Goal: Transaction & Acquisition: Complete application form

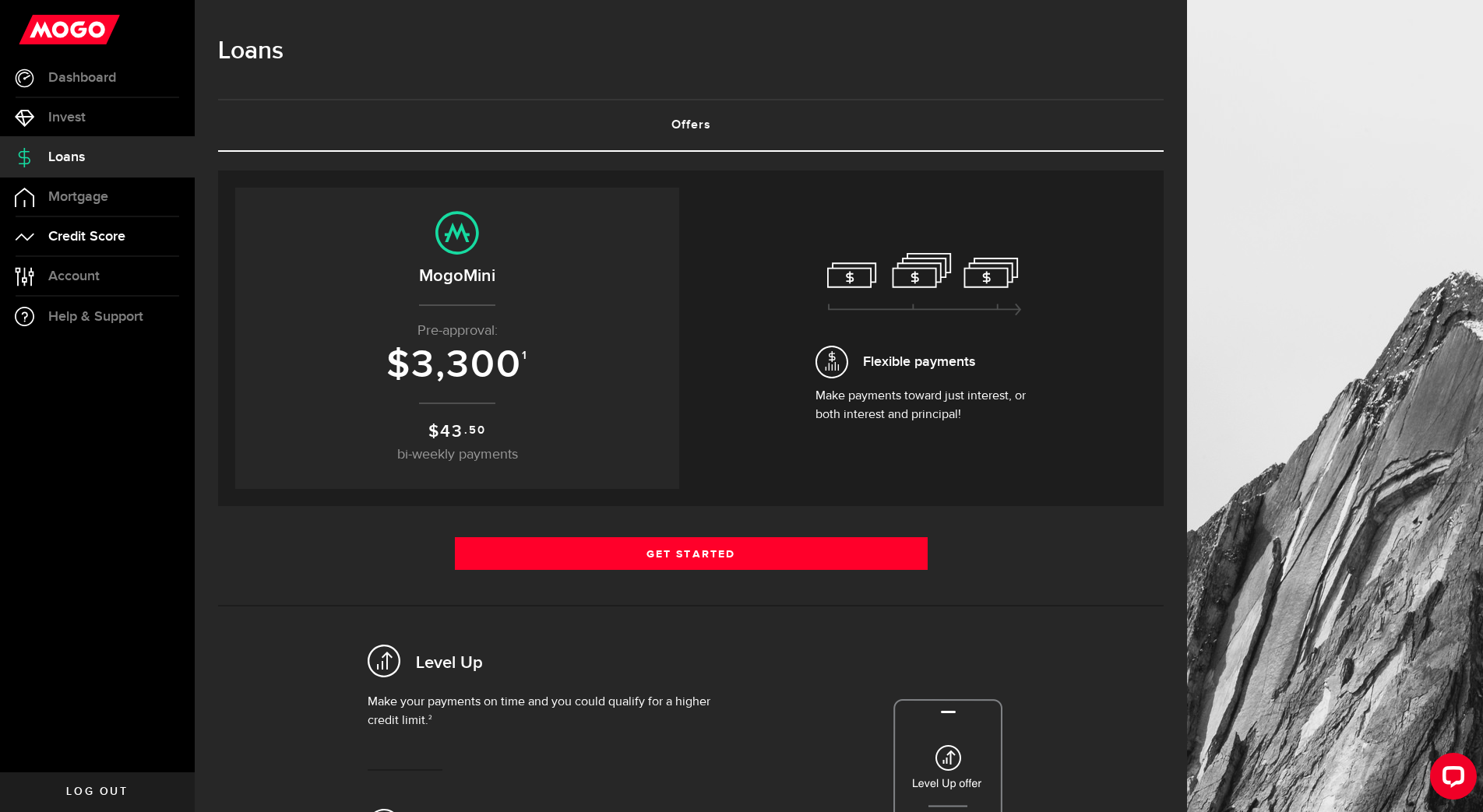
click at [94, 236] on span "Credit Score" at bounding box center [87, 236] width 77 height 14
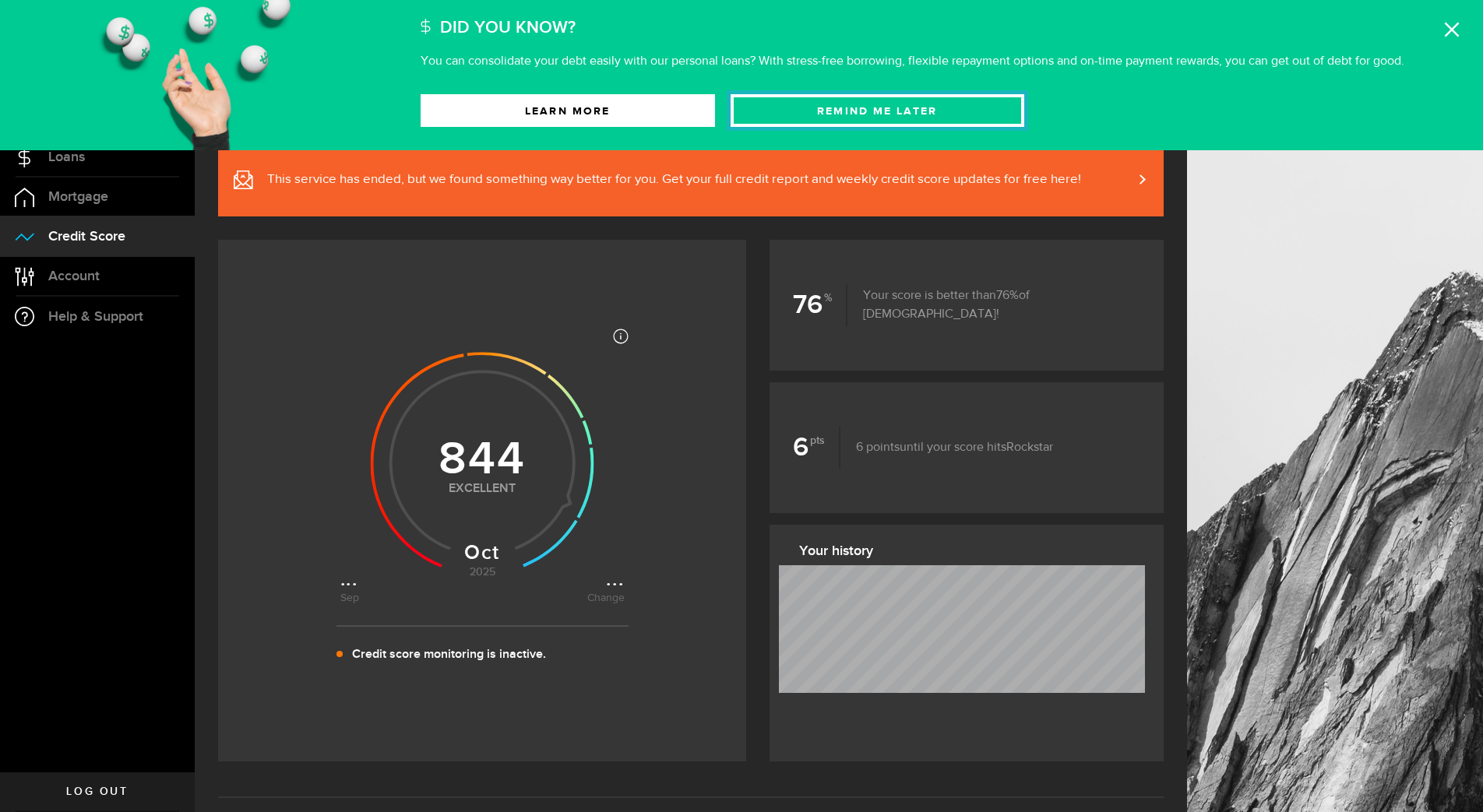
scroll to position [8, 0]
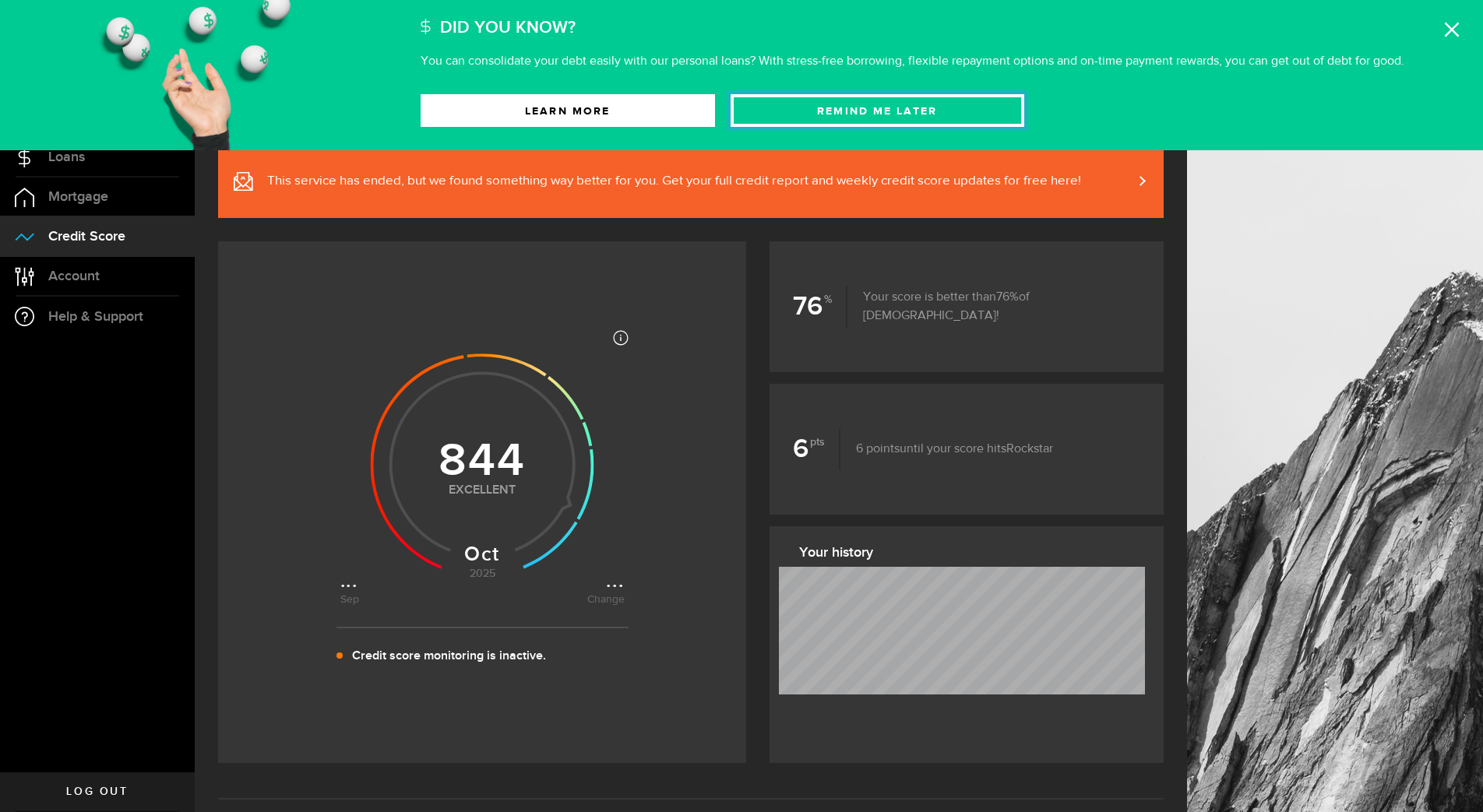
click at [911, 111] on button "Remind Me later" at bounding box center [877, 110] width 294 height 32
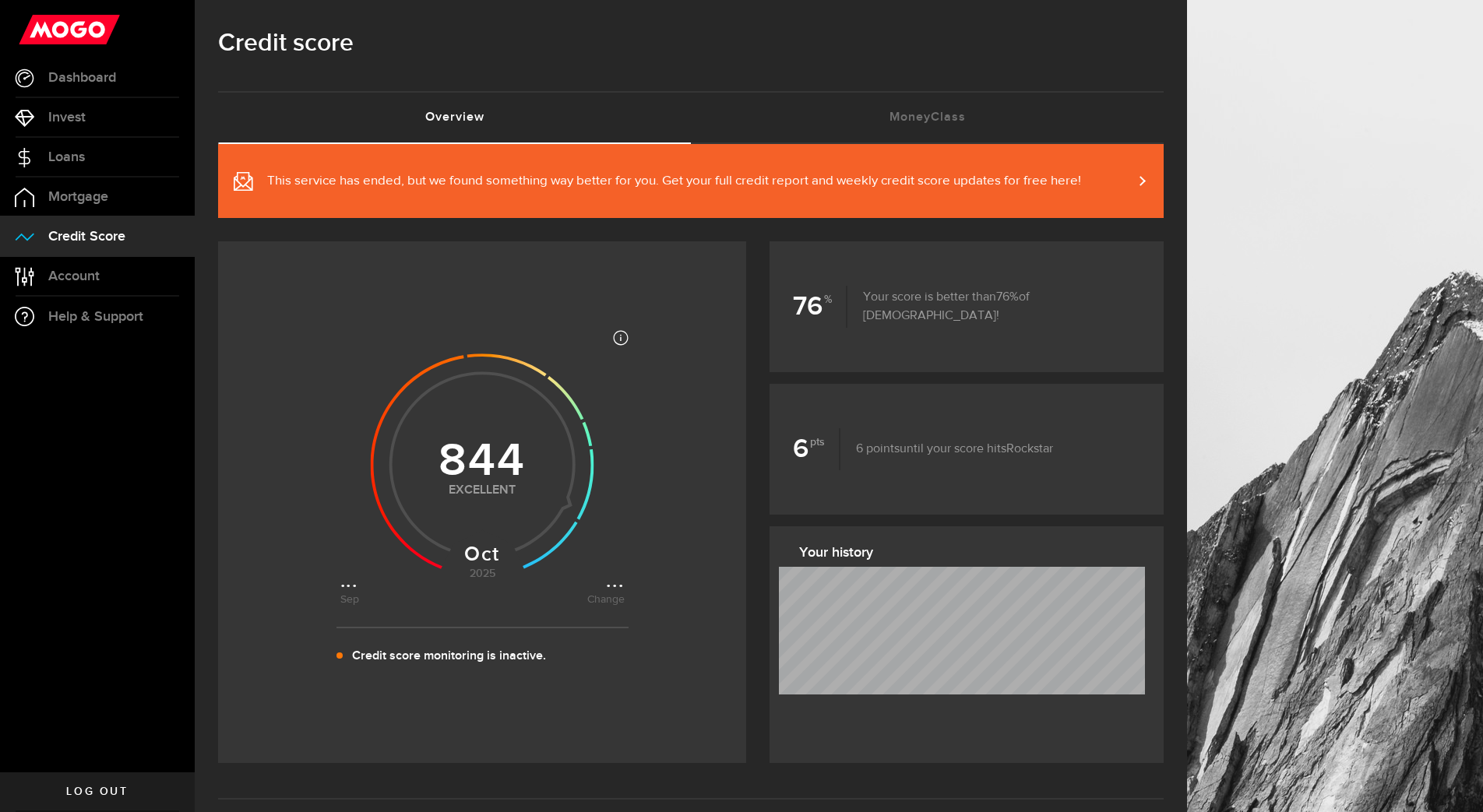
click at [1136, 181] on span at bounding box center [1132, 181] width 7 height 17
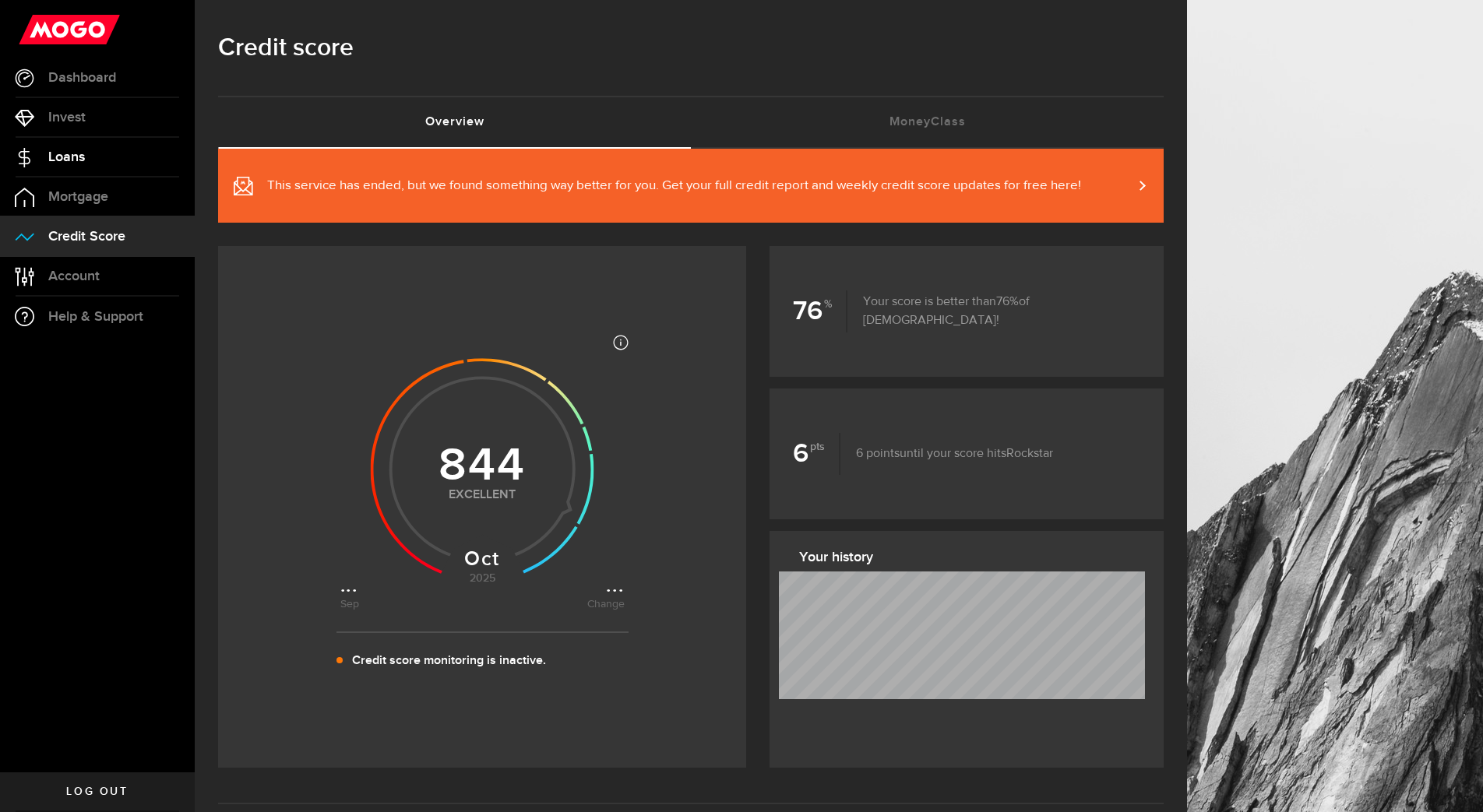
click at [70, 156] on span "Loans" at bounding box center [66, 157] width 36 height 14
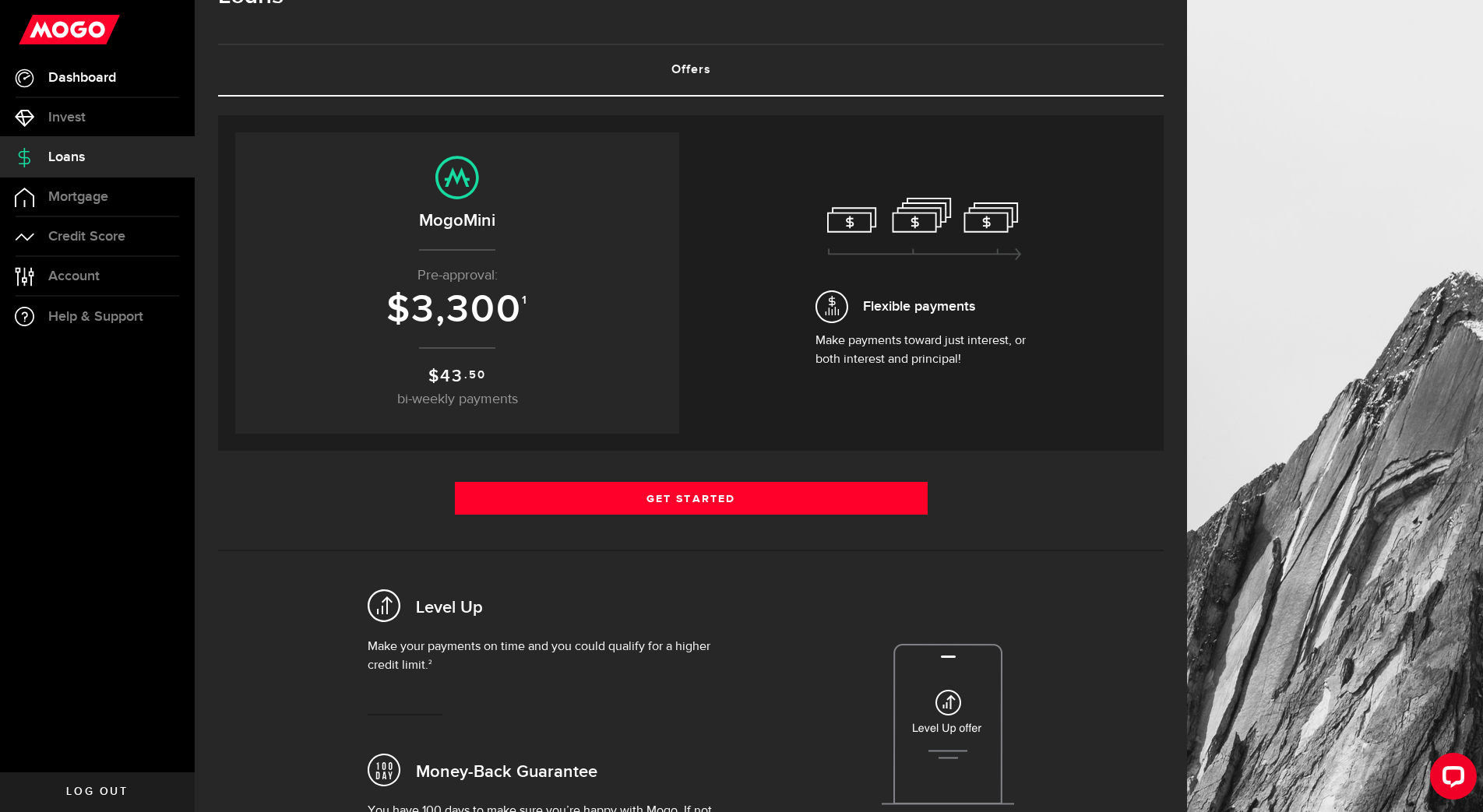
scroll to position [52, 0]
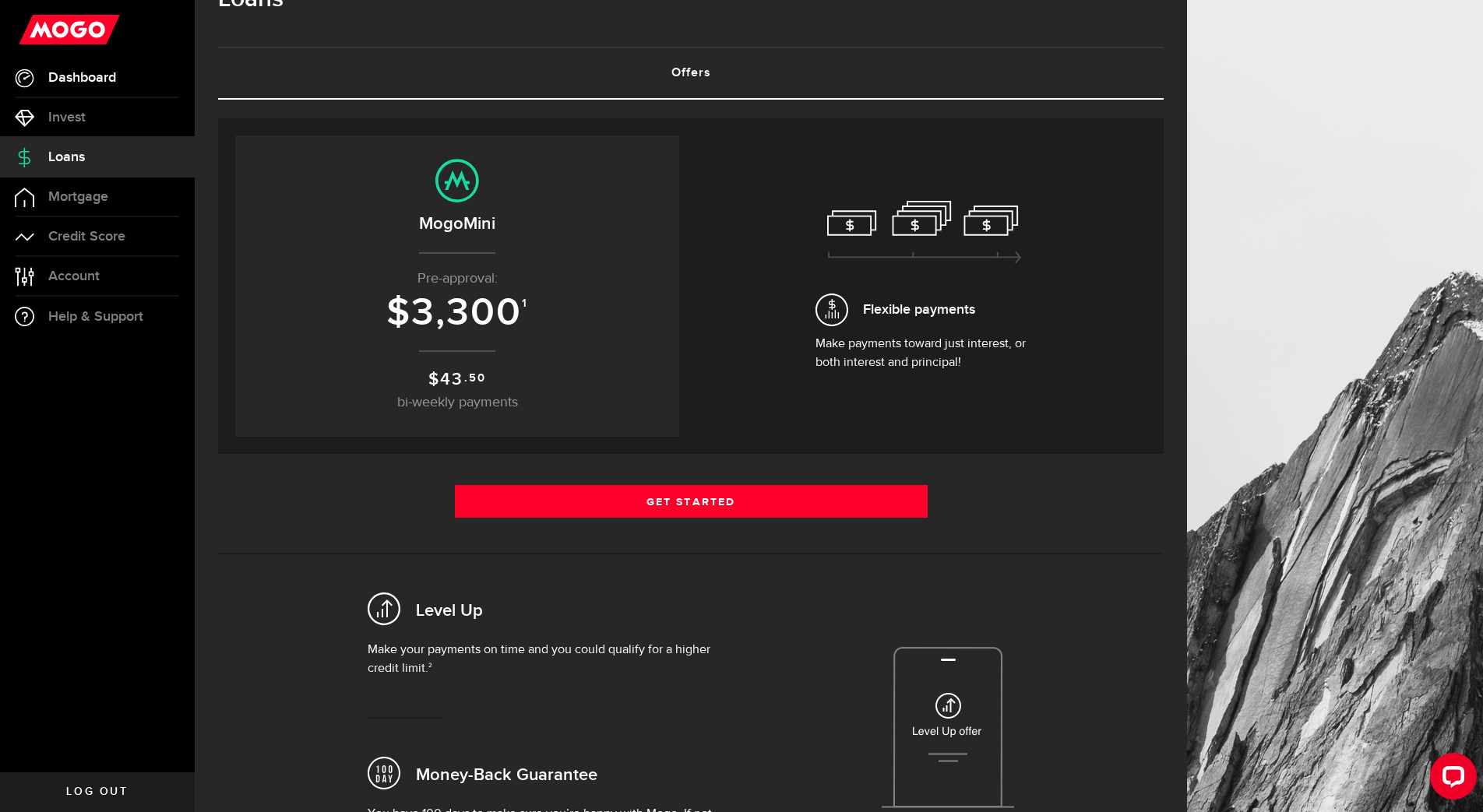
click at [77, 82] on span "Dashboard" at bounding box center [82, 78] width 68 height 14
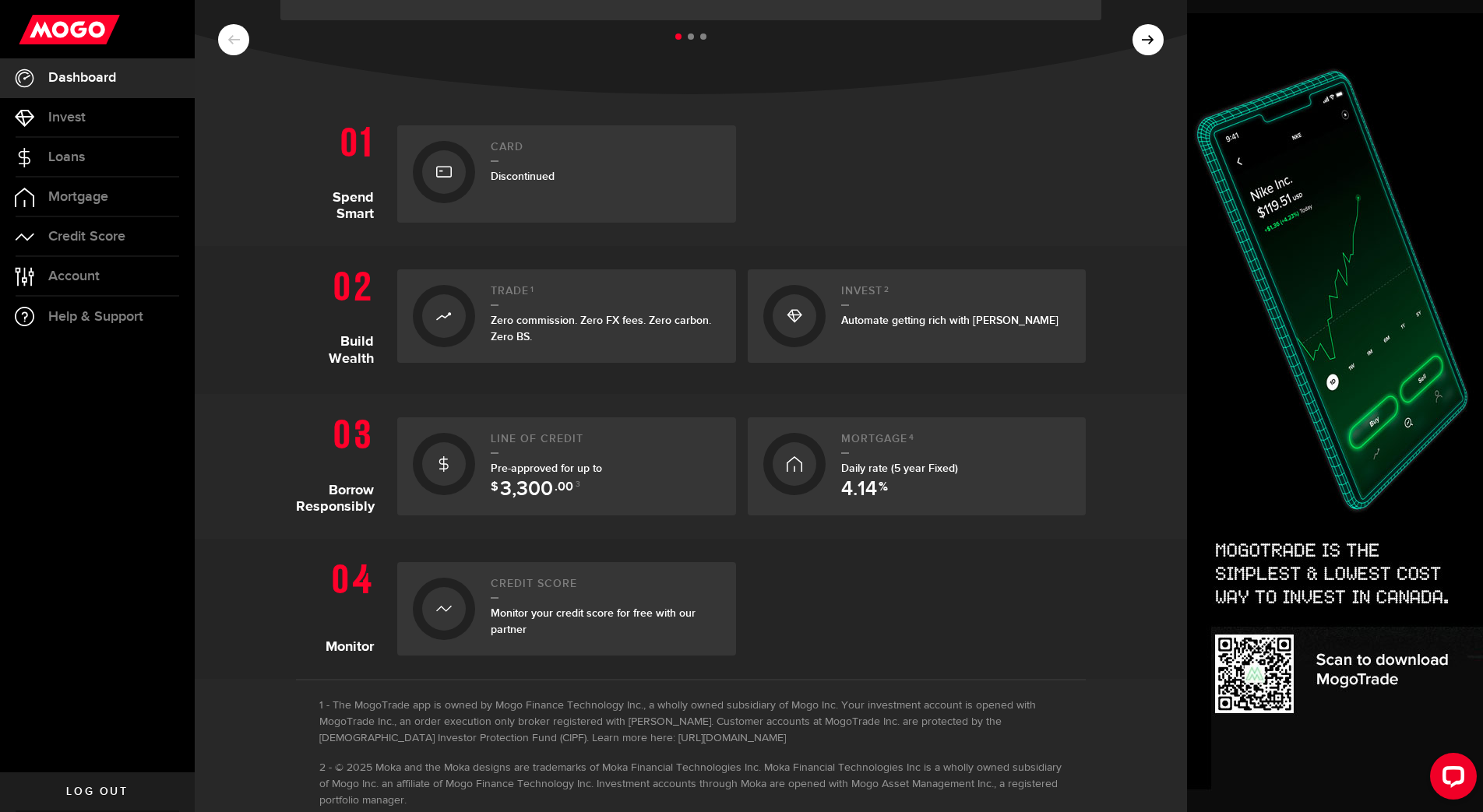
scroll to position [256, 0]
click at [561, 479] on span ".00" at bounding box center [563, 488] width 19 height 19
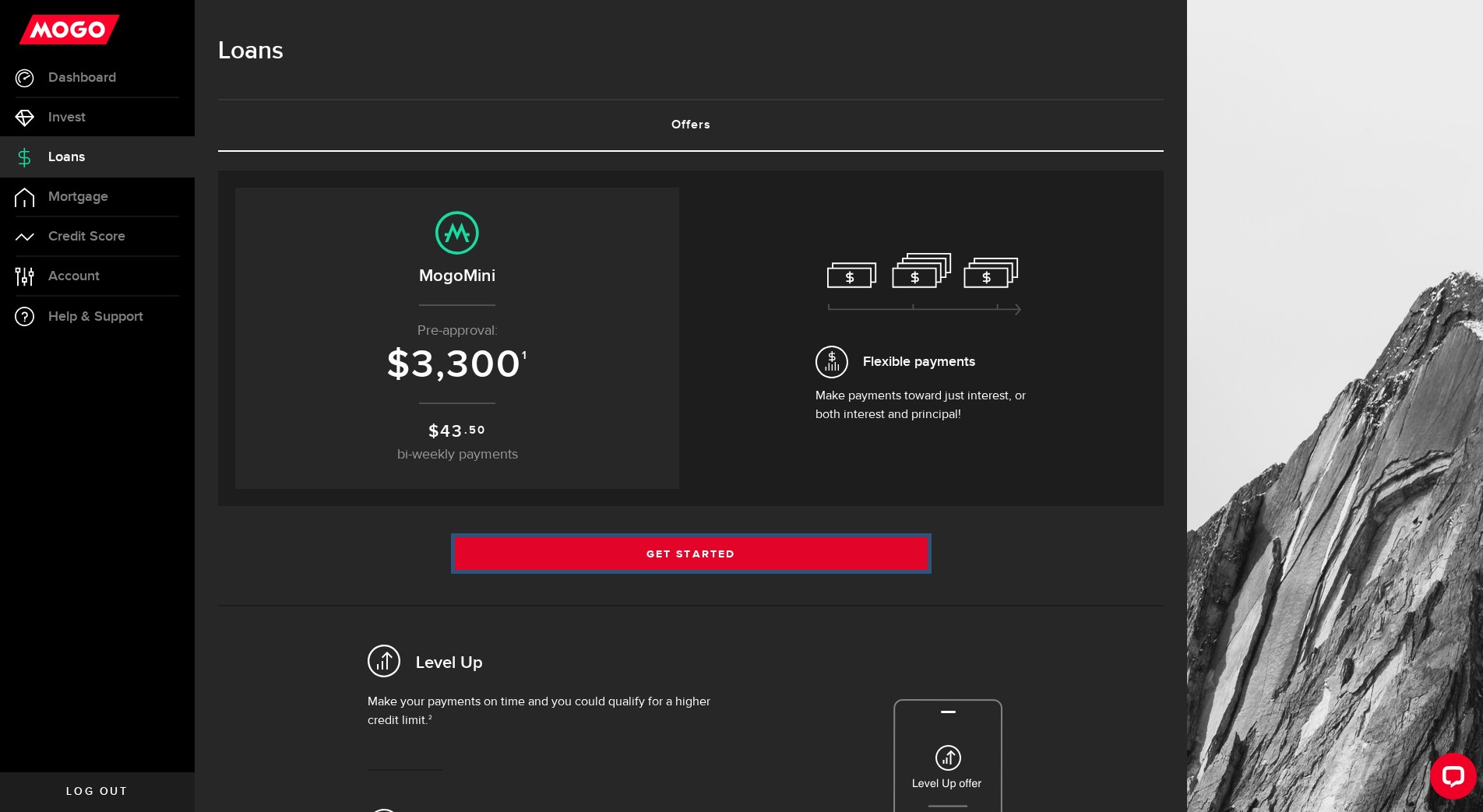
click at [642, 548] on link "Get Started" at bounding box center [691, 553] width 473 height 32
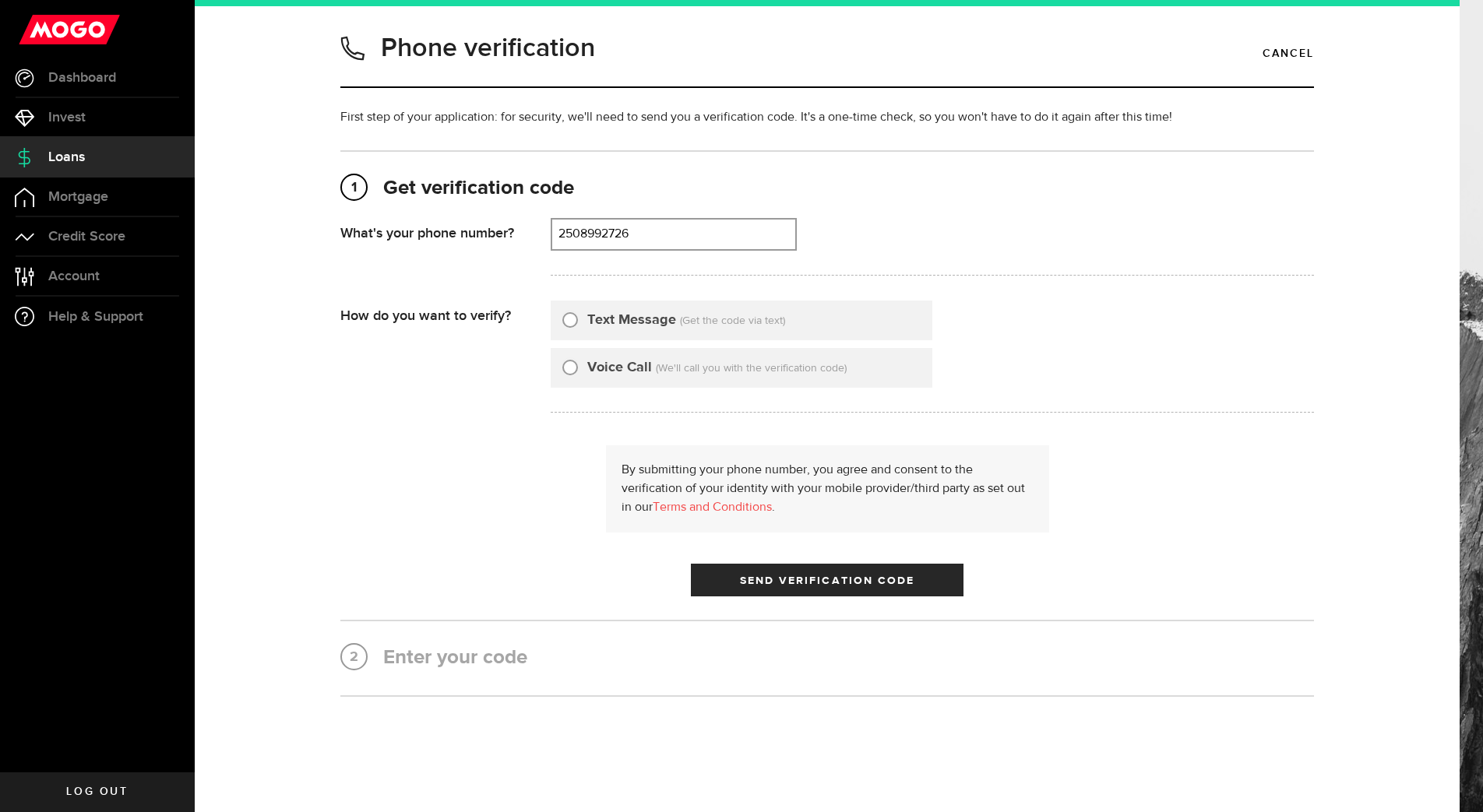
type input "2508992726"
click at [73, 82] on span "Dashboard" at bounding box center [82, 78] width 68 height 14
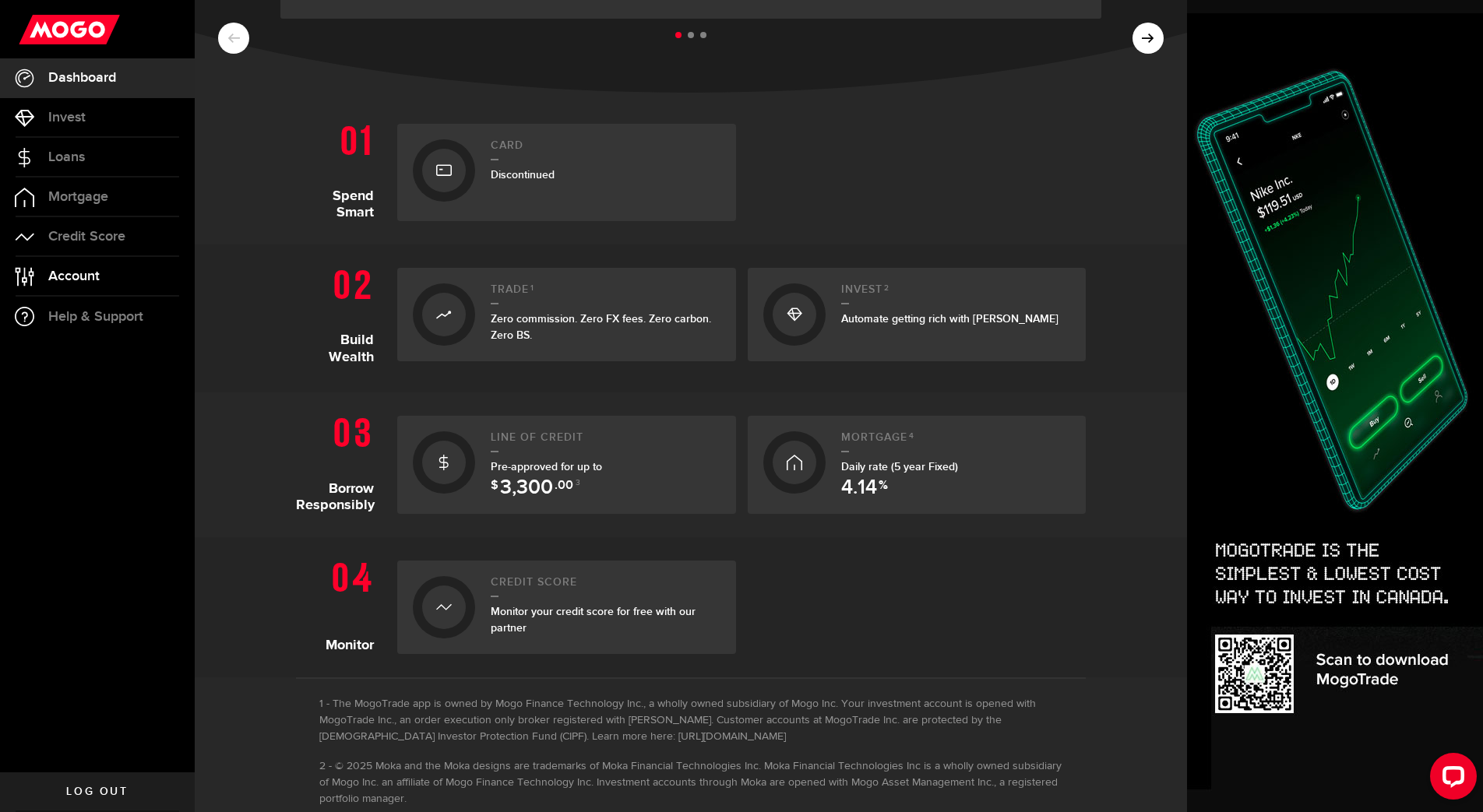
click at [92, 281] on span "Account" at bounding box center [74, 277] width 51 height 14
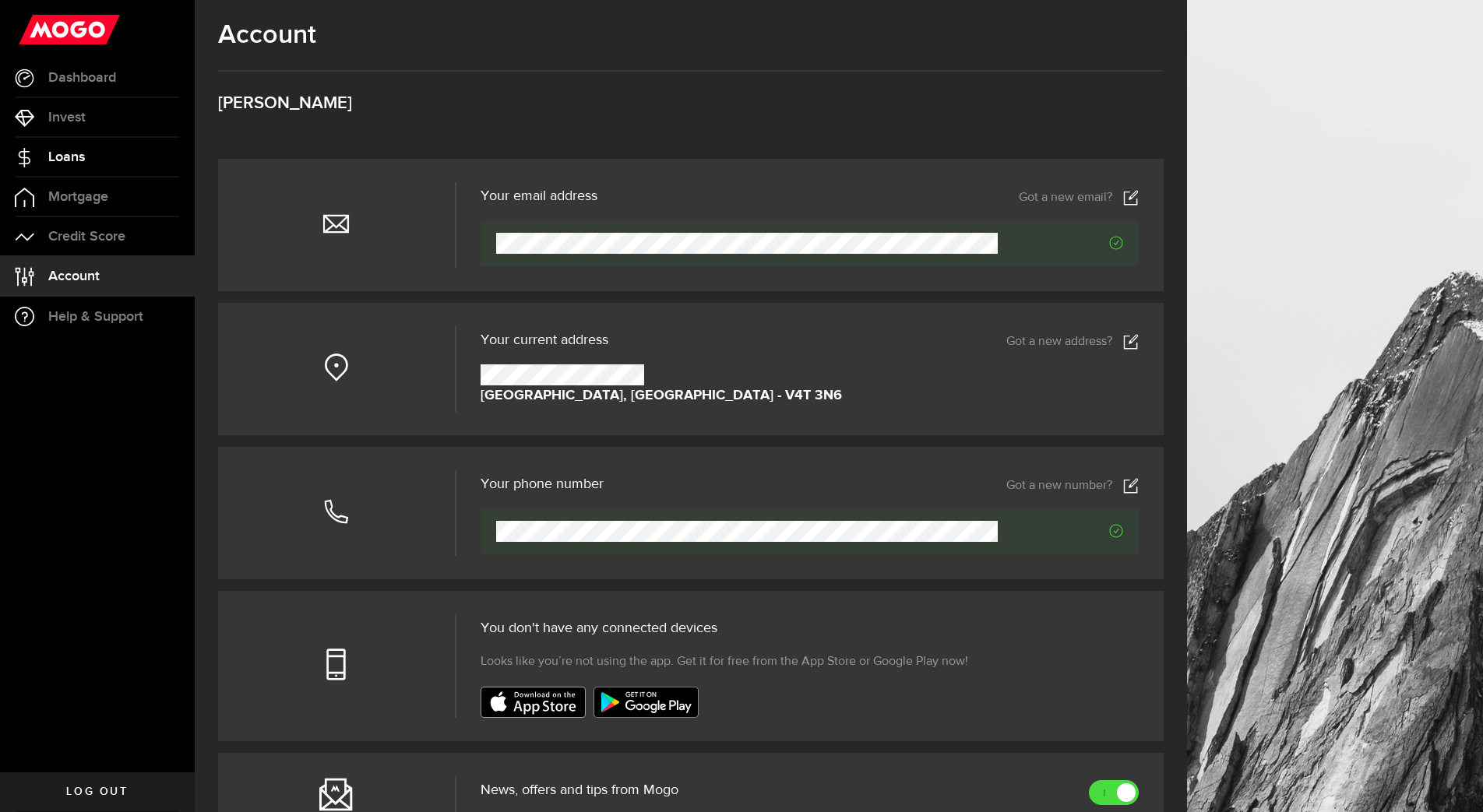
click at [74, 154] on span "Loans" at bounding box center [66, 157] width 36 height 14
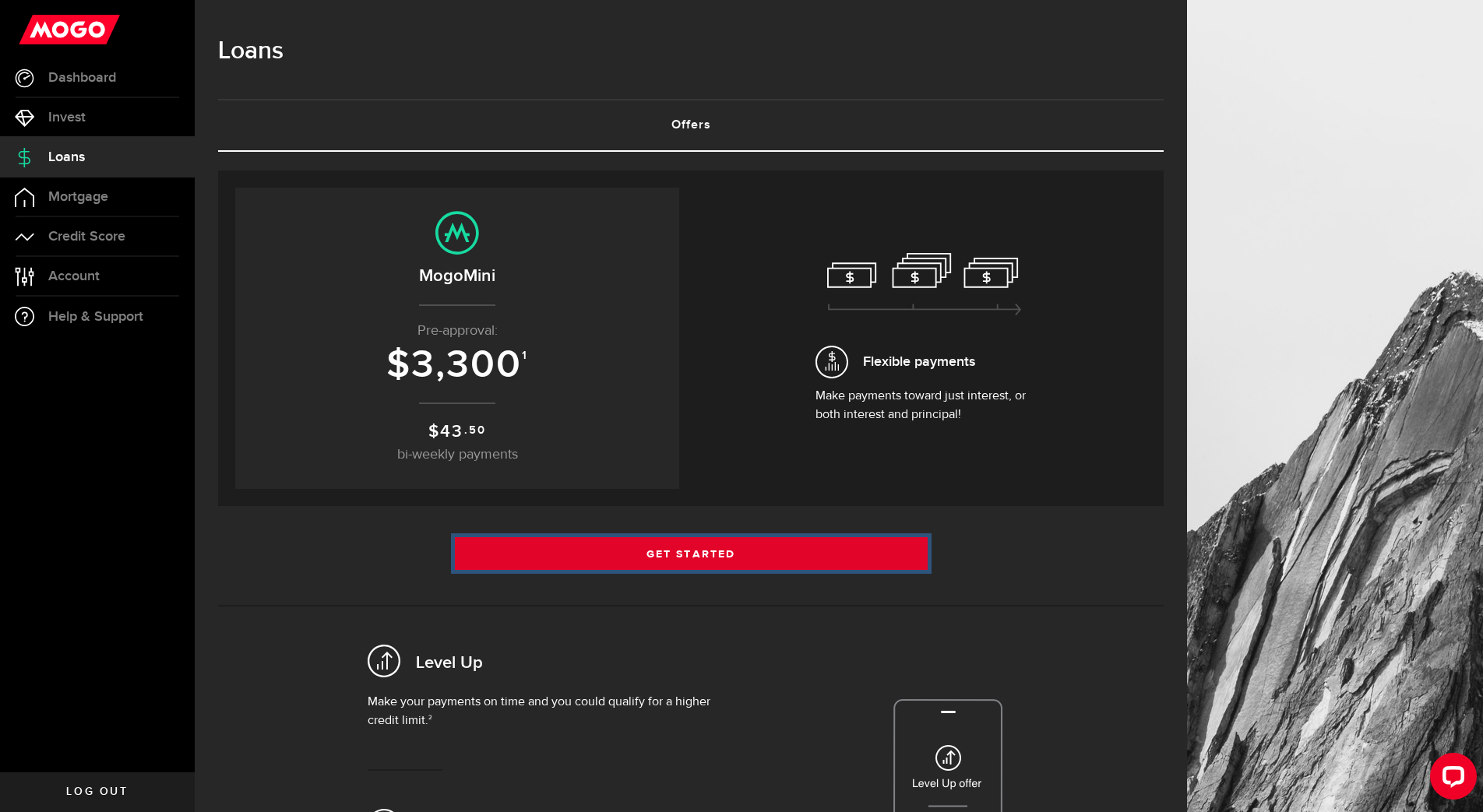
click at [712, 554] on link "Get Started" at bounding box center [691, 553] width 473 height 32
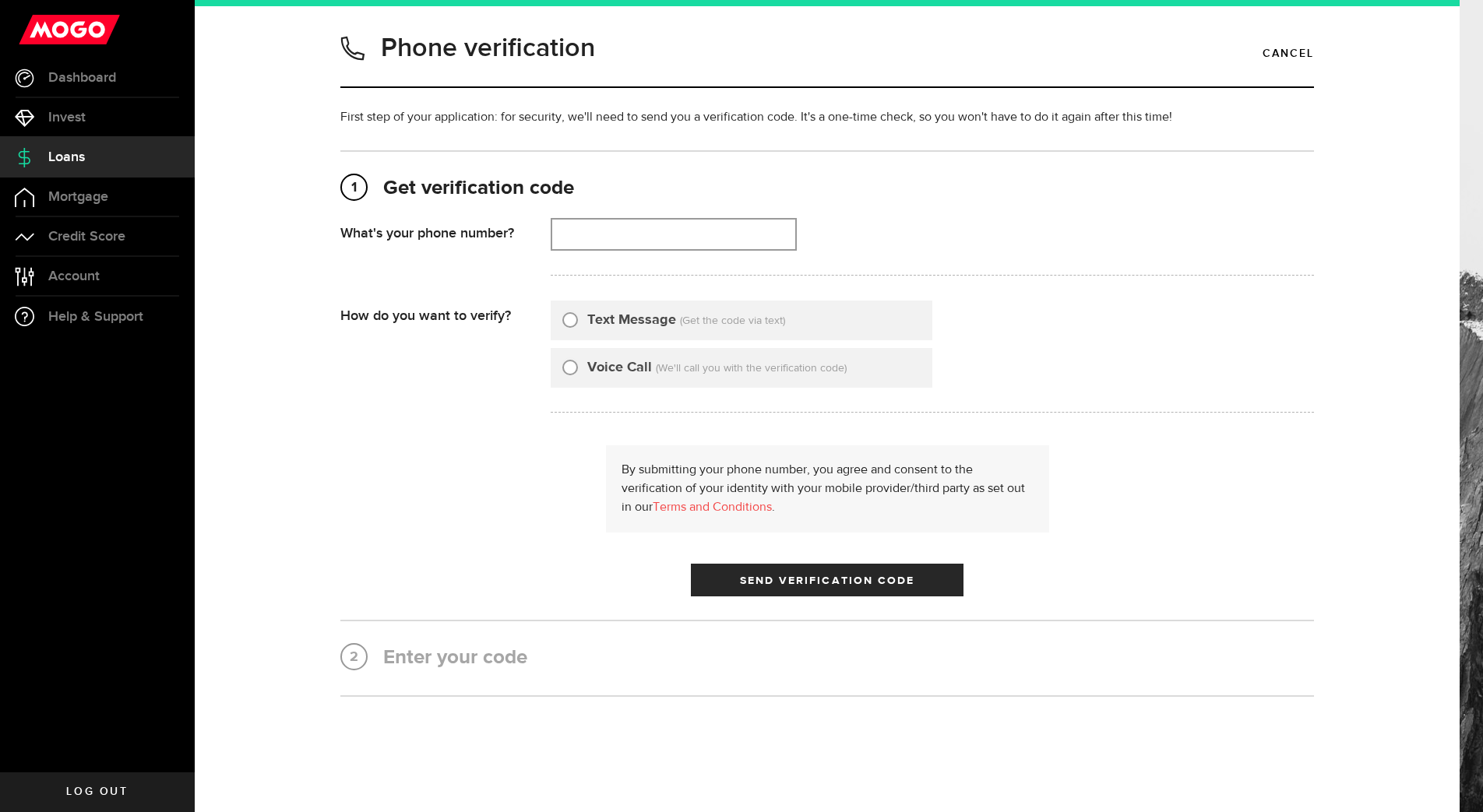
type input "2508992726"
click at [594, 323] on label "Text Message" at bounding box center [631, 320] width 89 height 21
click at [578, 323] on input "Text Message" at bounding box center [570, 318] width 16 height 16
radio input "true"
click at [781, 579] on span "Send Verification Code" at bounding box center [827, 581] width 175 height 11
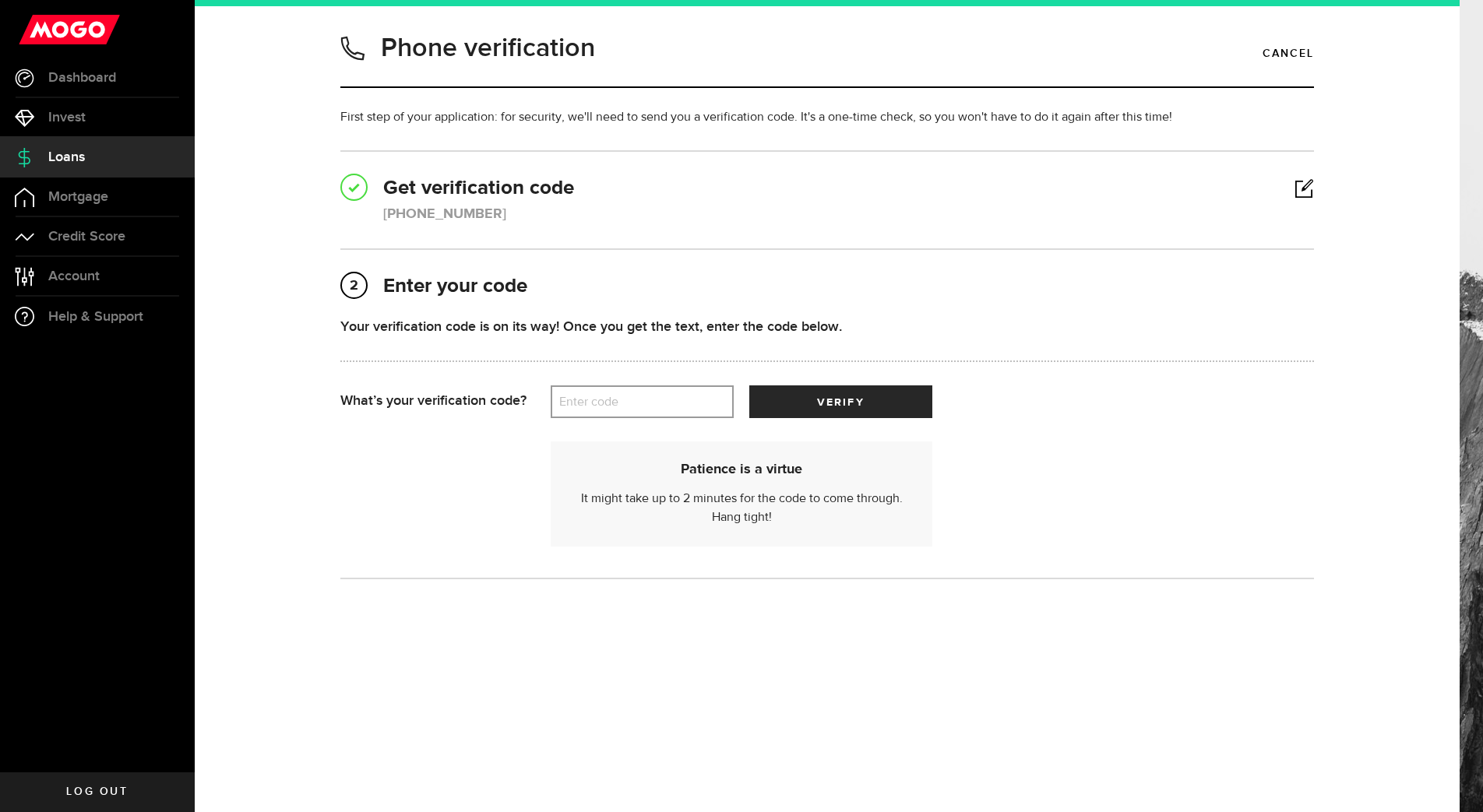
click at [649, 402] on label "Enter code" at bounding box center [642, 402] width 183 height 31
click at [649, 402] on input "Enter code" at bounding box center [642, 402] width 183 height 32
type input "25333"
click at [850, 406] on span "submit" at bounding box center [841, 406] width 26 height 26
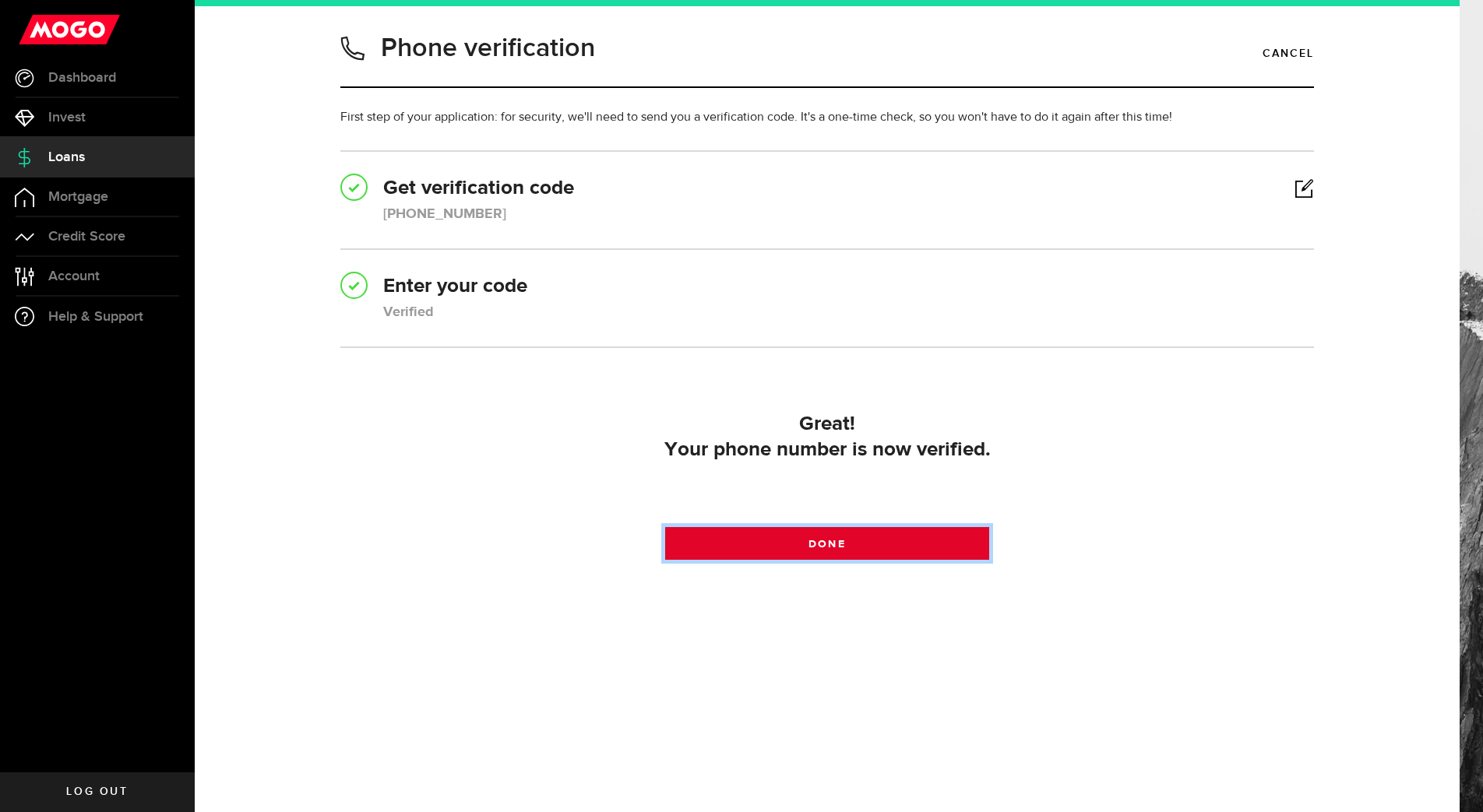
click at [889, 547] on link "Done" at bounding box center [827, 542] width 325 height 32
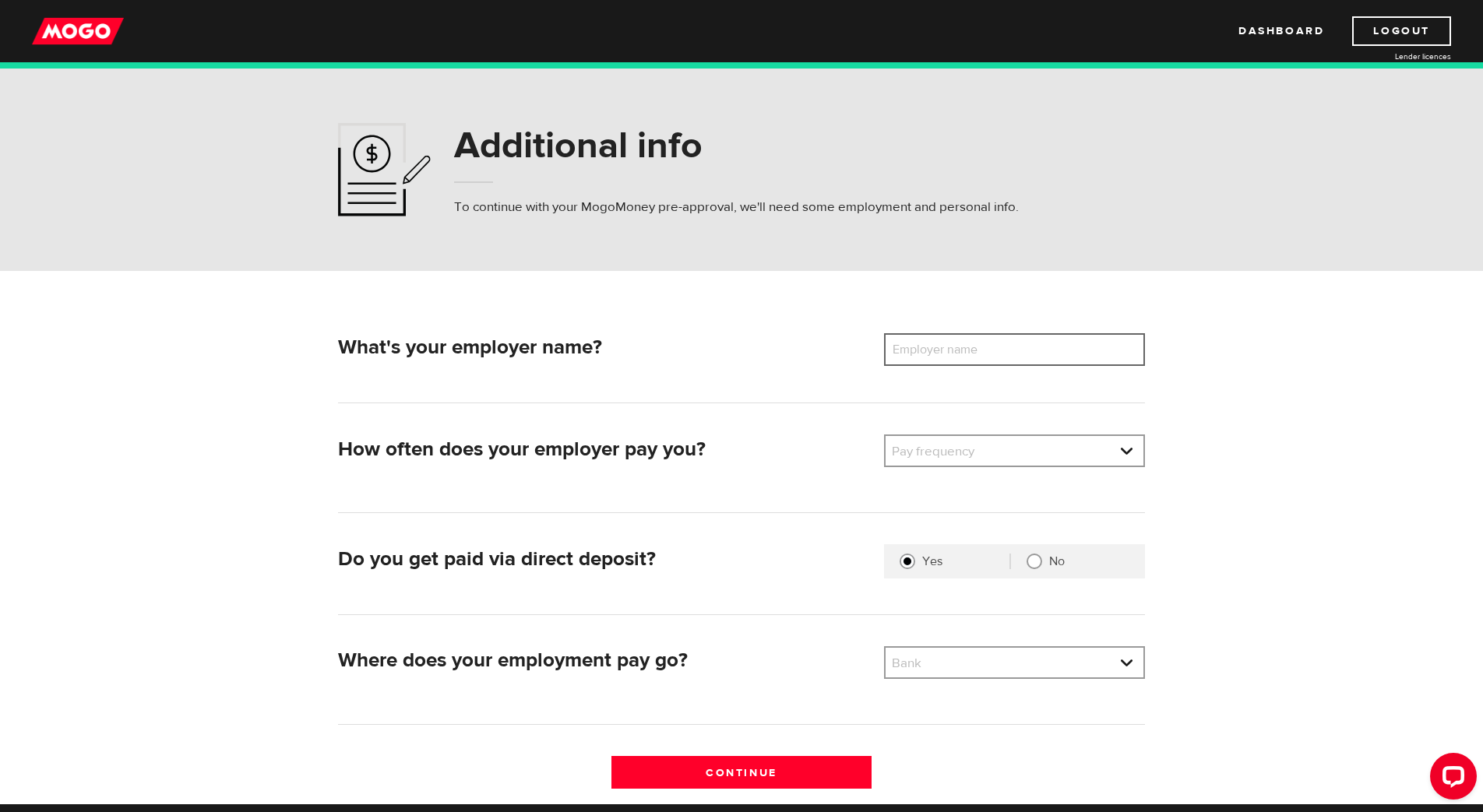
click at [1113, 349] on input "Employer name" at bounding box center [1014, 349] width 261 height 32
type input "Safe Ste Walk-In Tub"
click at [980, 453] on link at bounding box center [1014, 451] width 258 height 30
click at [972, 579] on li "Monthly" at bounding box center [1014, 578] width 258 height 25
select select "4"
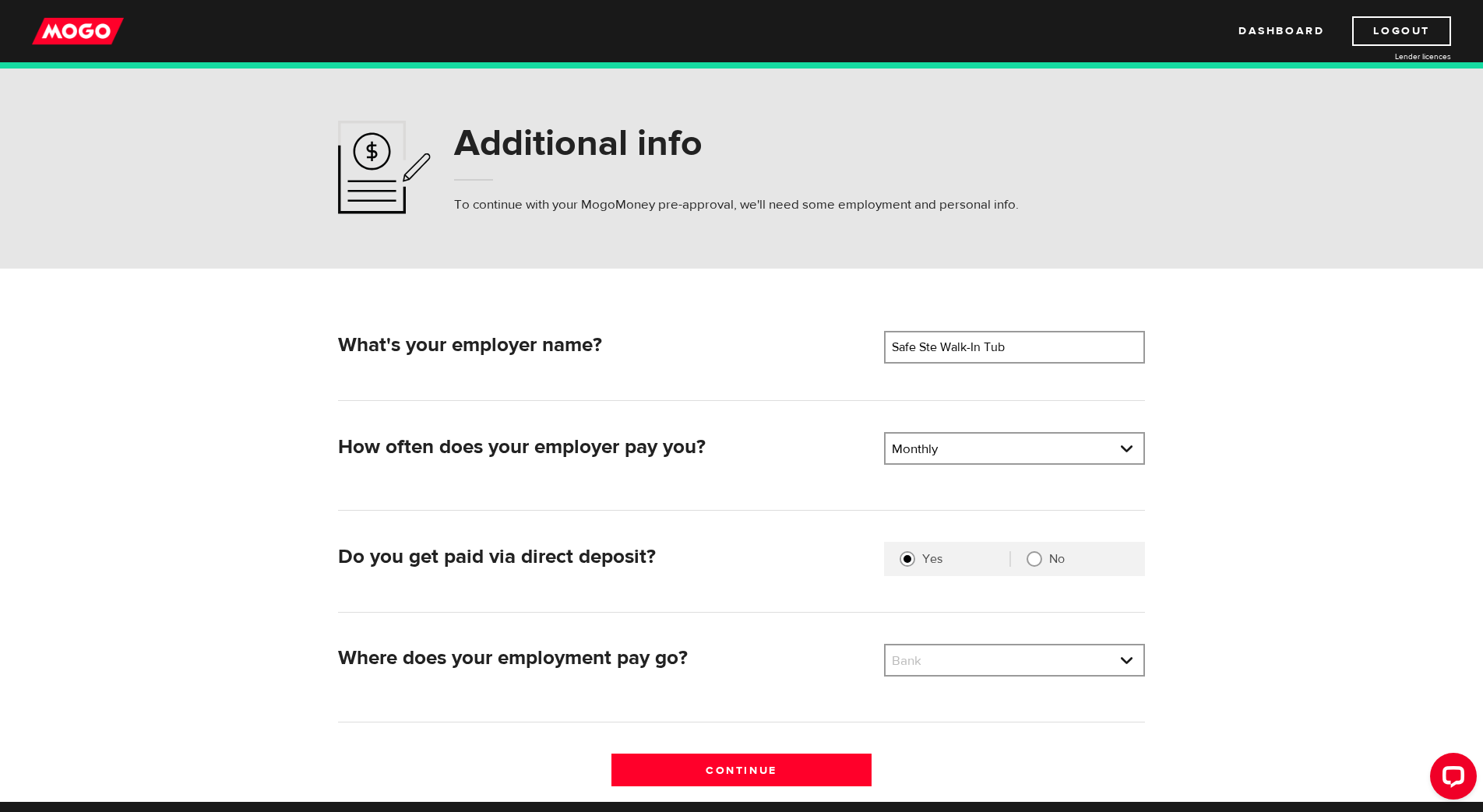
scroll to position [4, 0]
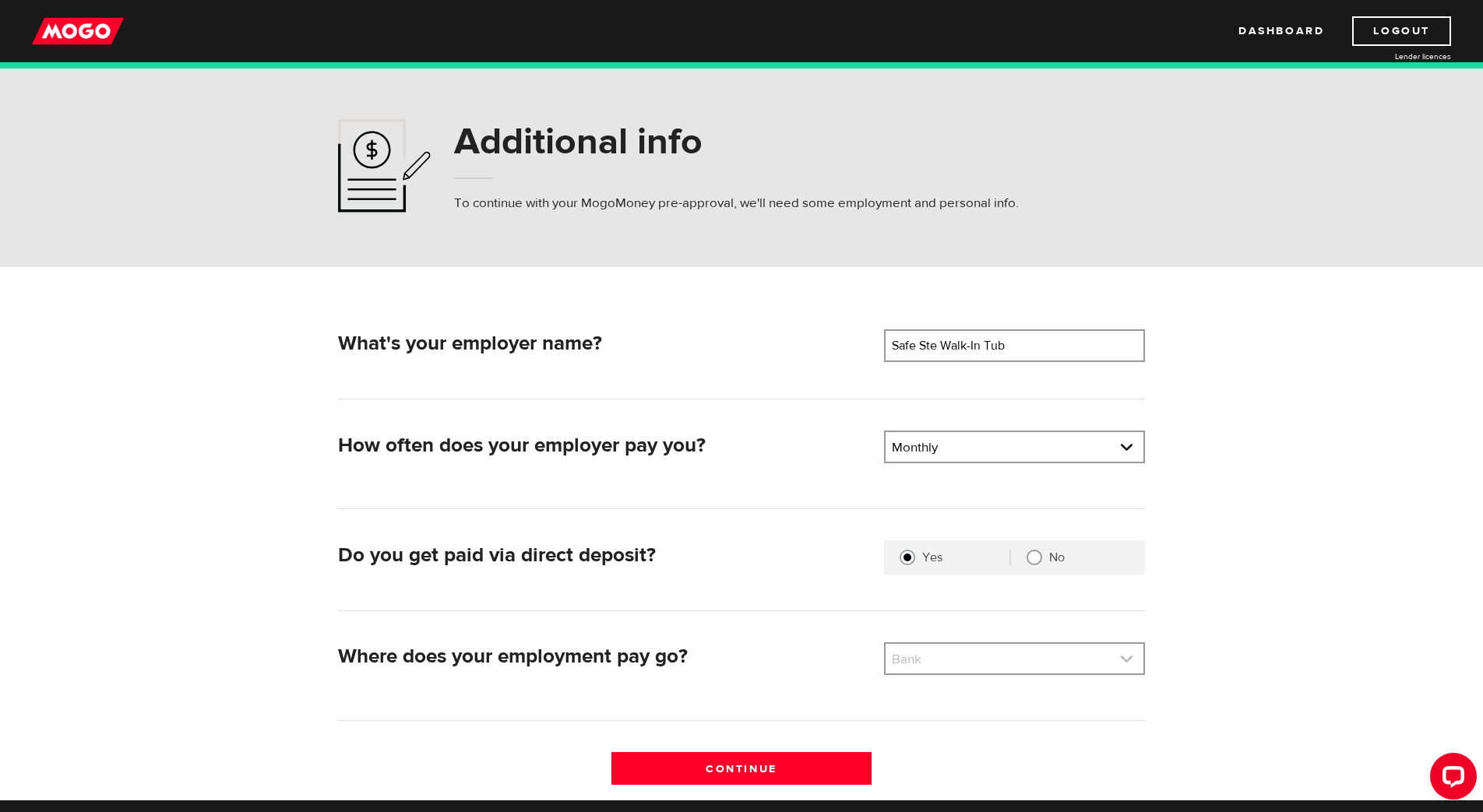
click at [1020, 660] on link at bounding box center [1014, 658] width 258 height 30
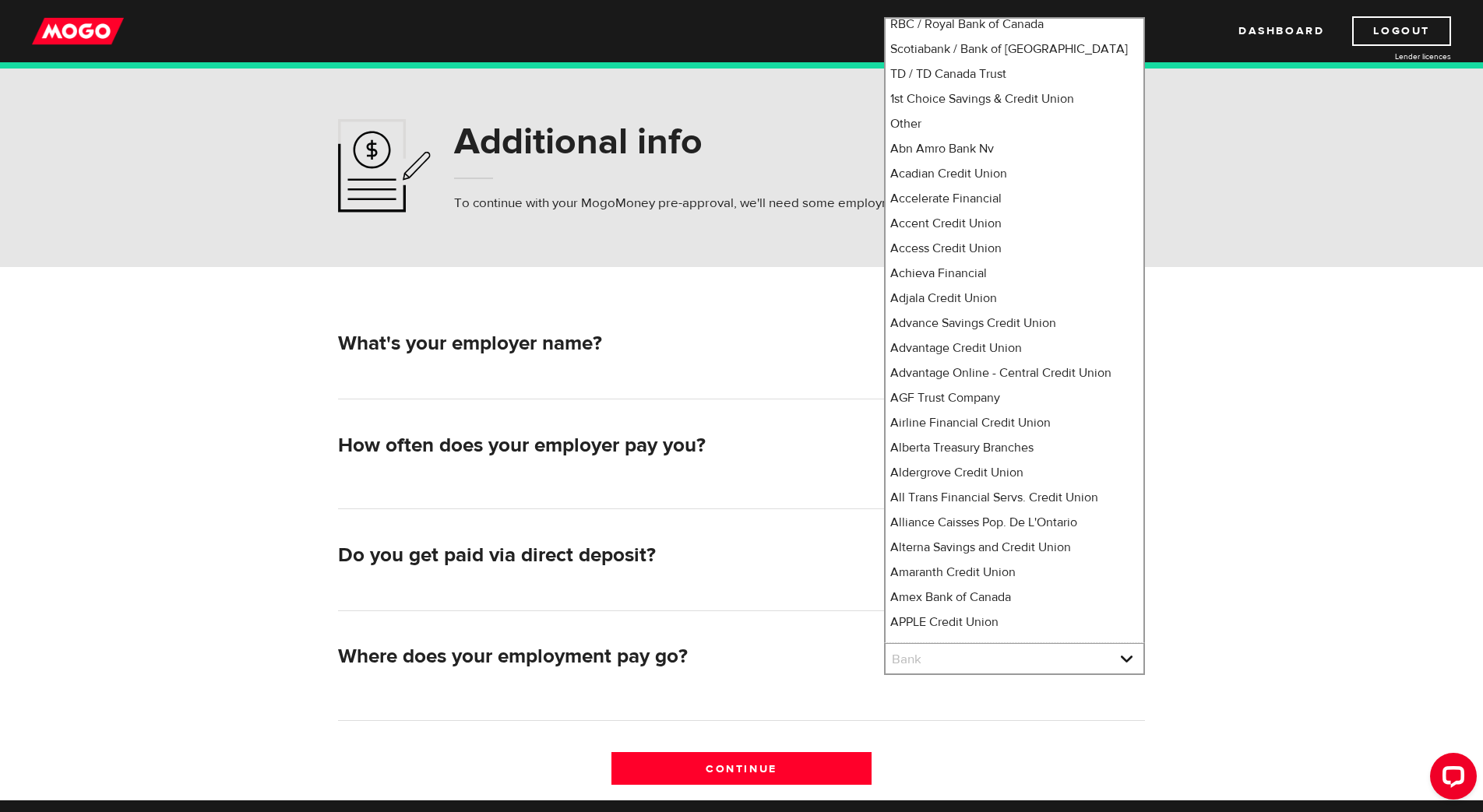
scroll to position [0, 0]
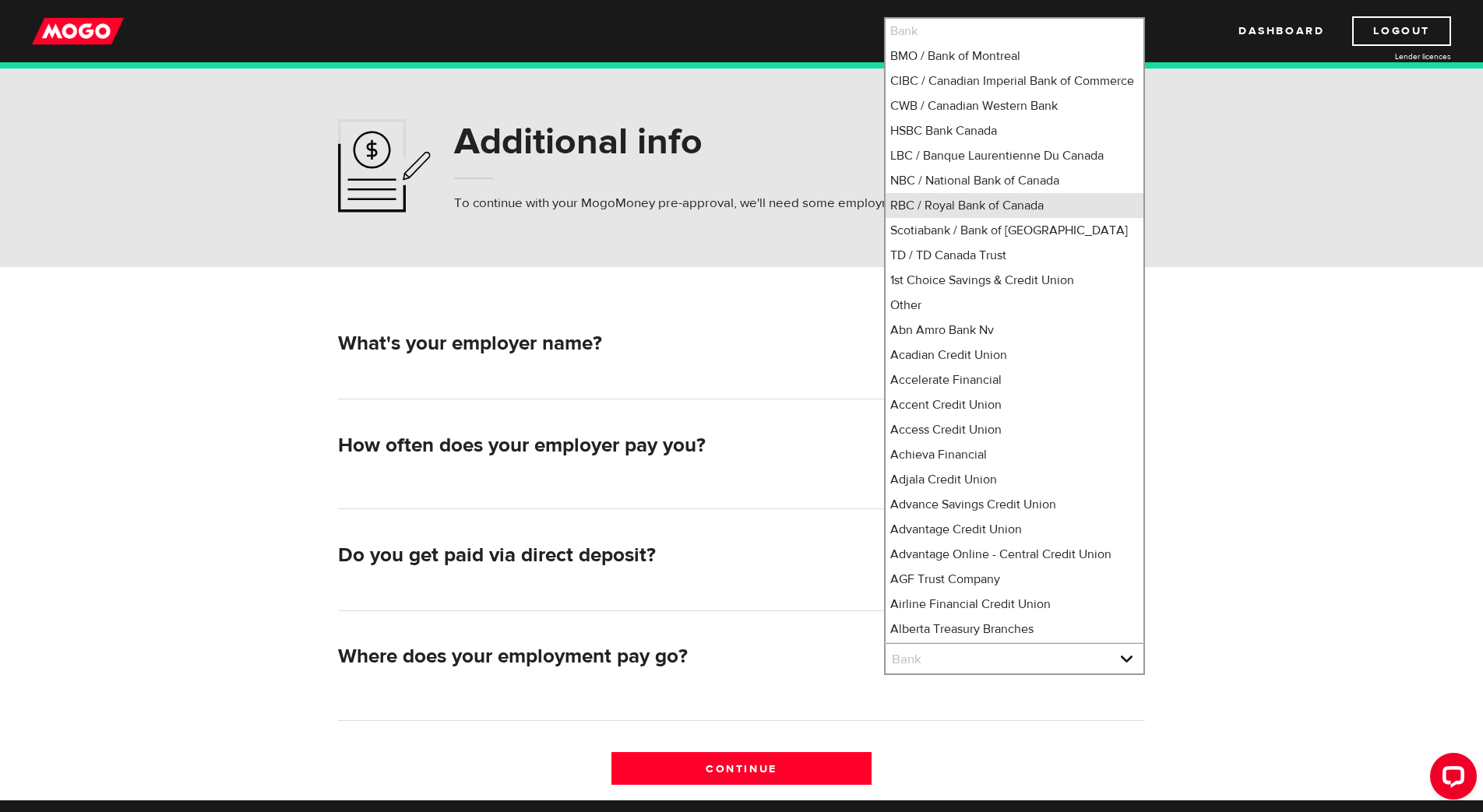
click at [954, 205] on li "RBC / Royal Bank of Canada" at bounding box center [1014, 205] width 258 height 25
select select "8"
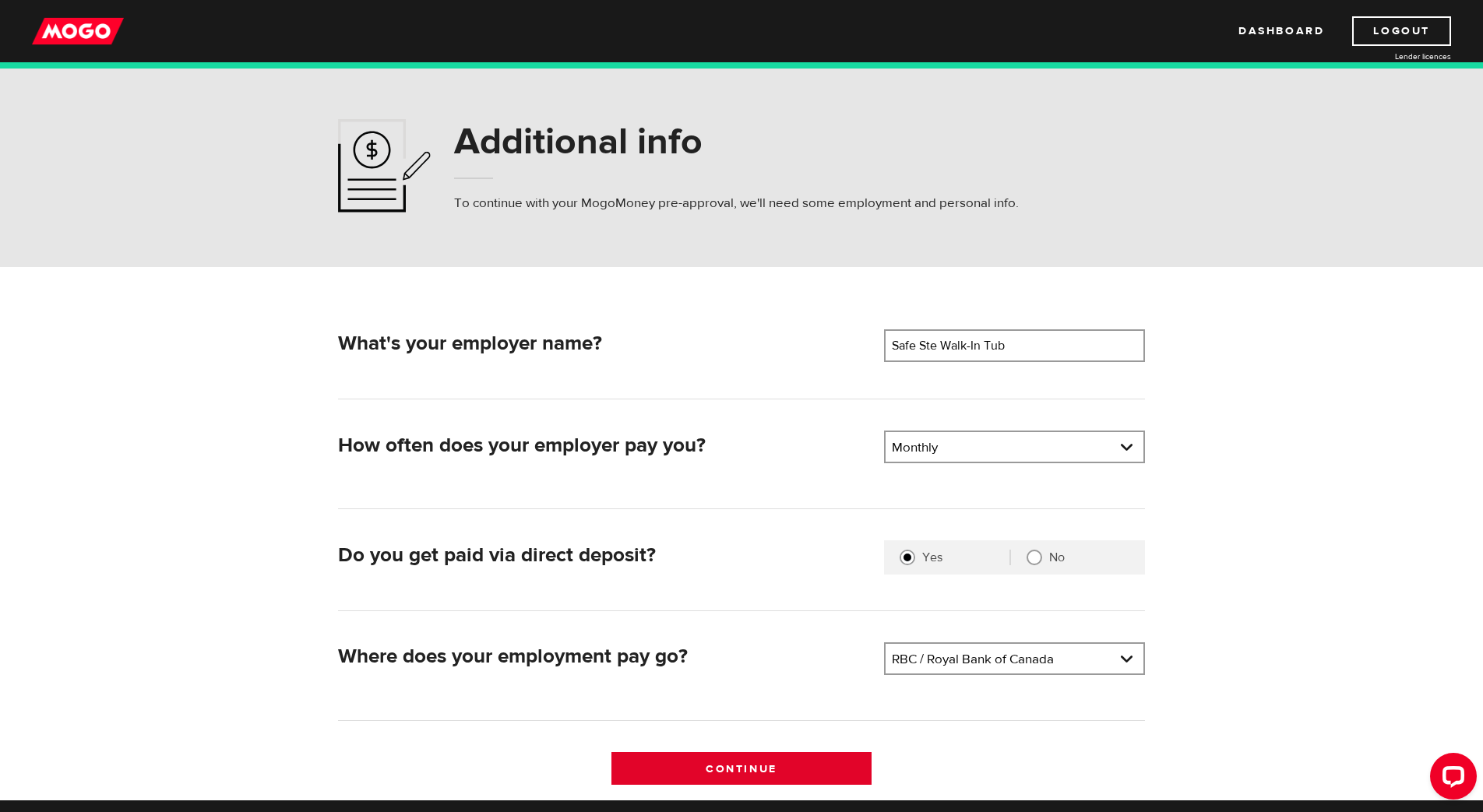
click at [834, 756] on input "Continue" at bounding box center [742, 768] width 261 height 32
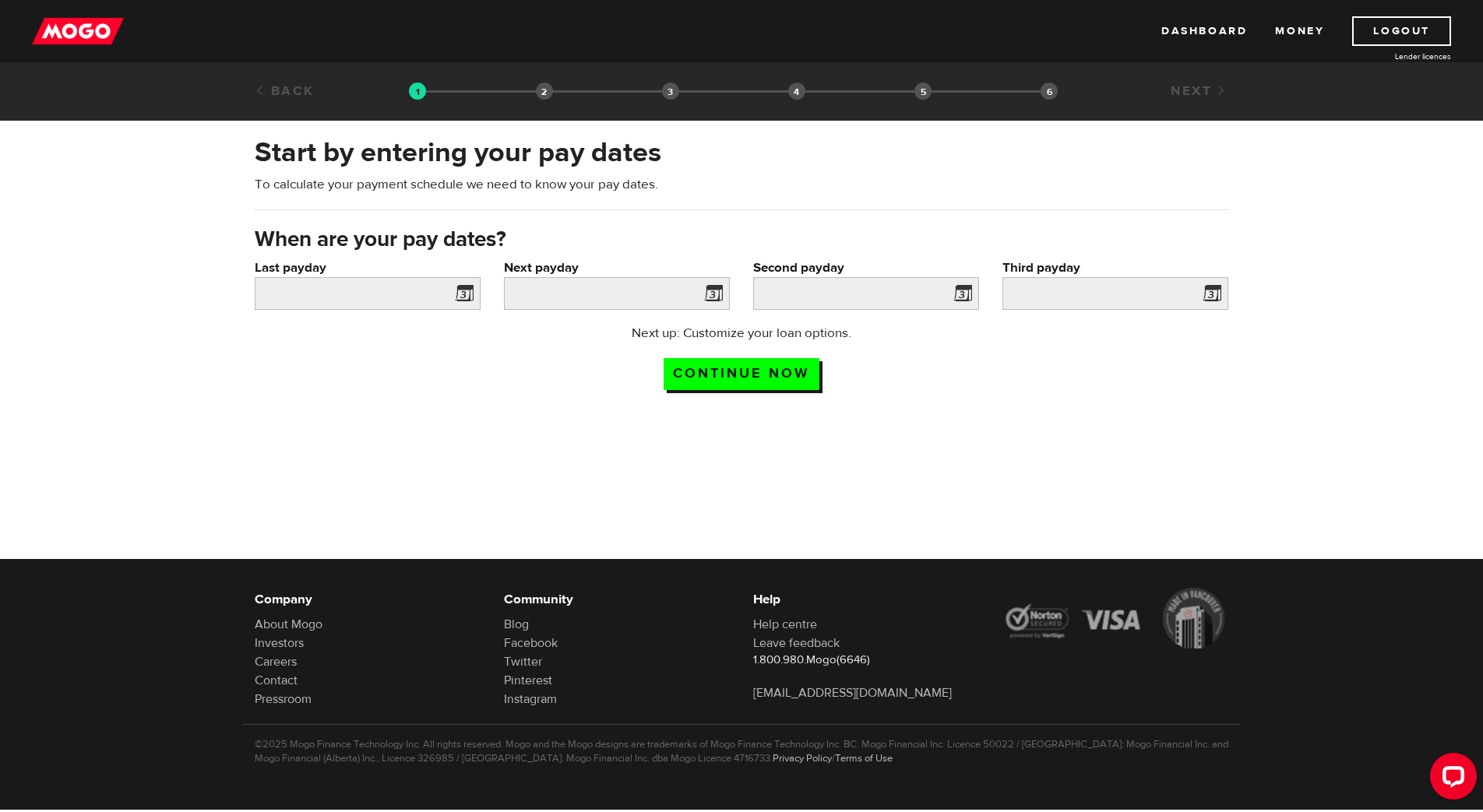
click at [460, 296] on span at bounding box center [461, 295] width 24 height 25
click at [373, 292] on input "Last payday" at bounding box center [367, 293] width 226 height 32
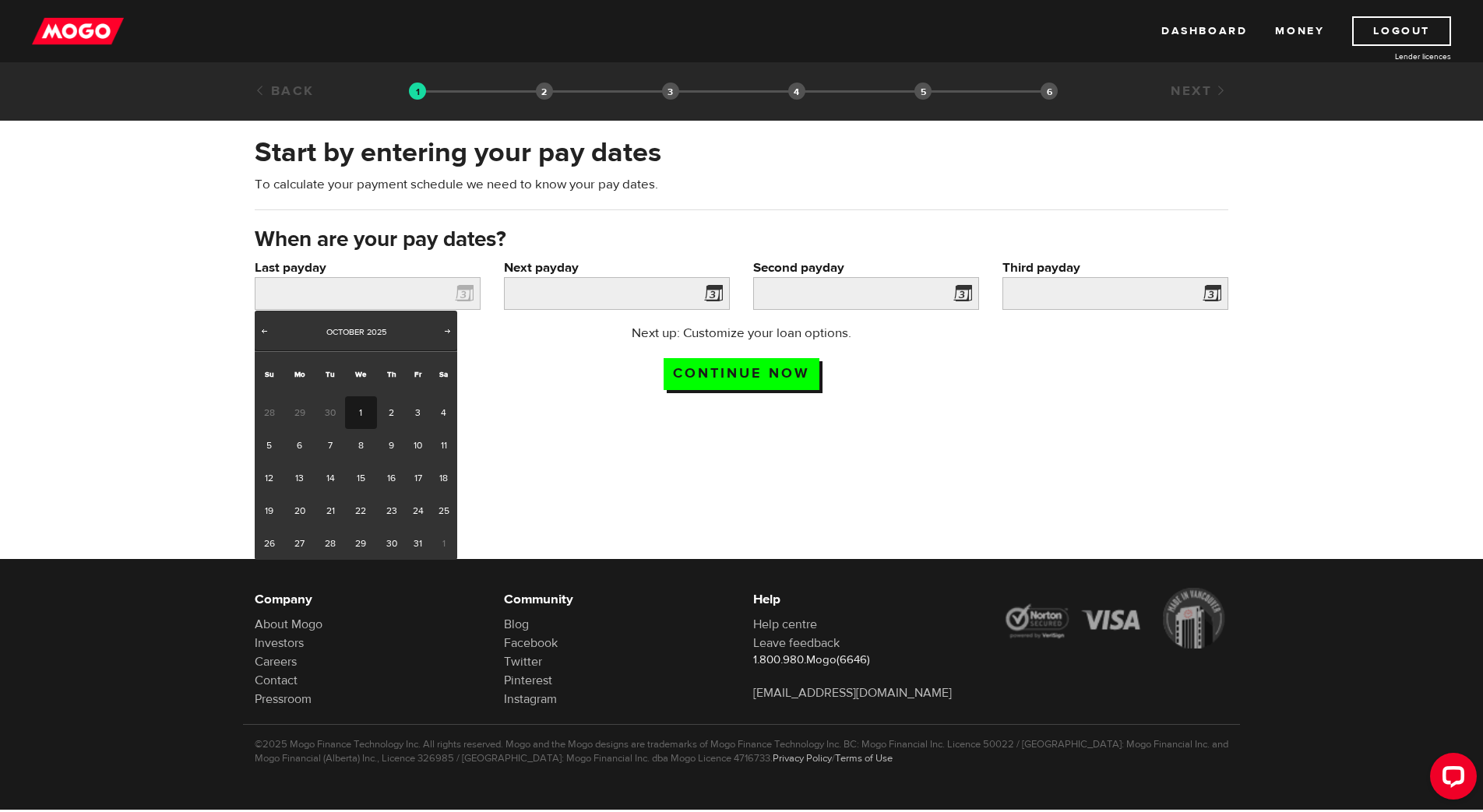
click at [369, 418] on link "1" at bounding box center [360, 412] width 32 height 32
type input "[DATE]"
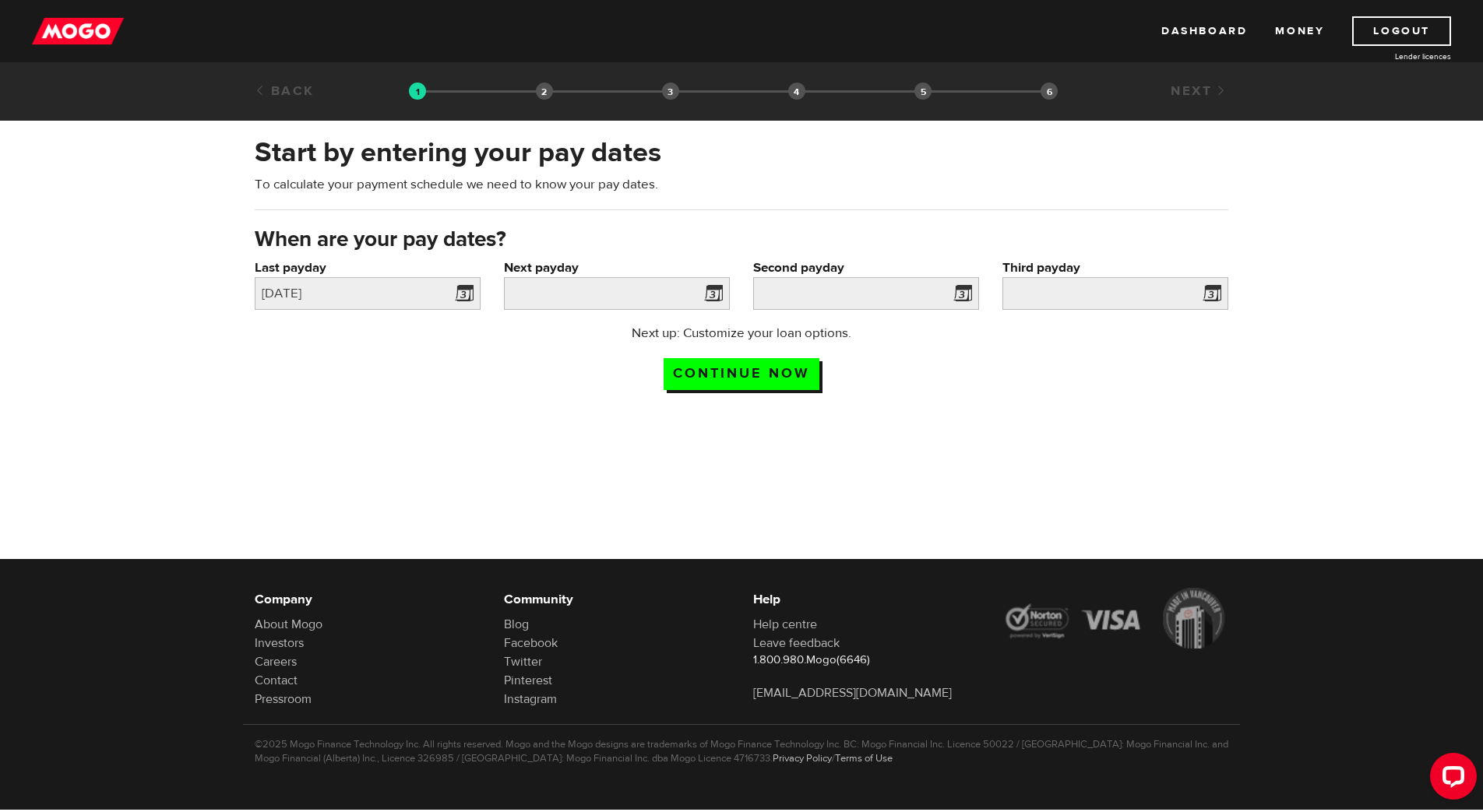
click at [718, 292] on span at bounding box center [710, 295] width 24 height 25
click at [631, 288] on input "Next payday" at bounding box center [616, 293] width 226 height 32
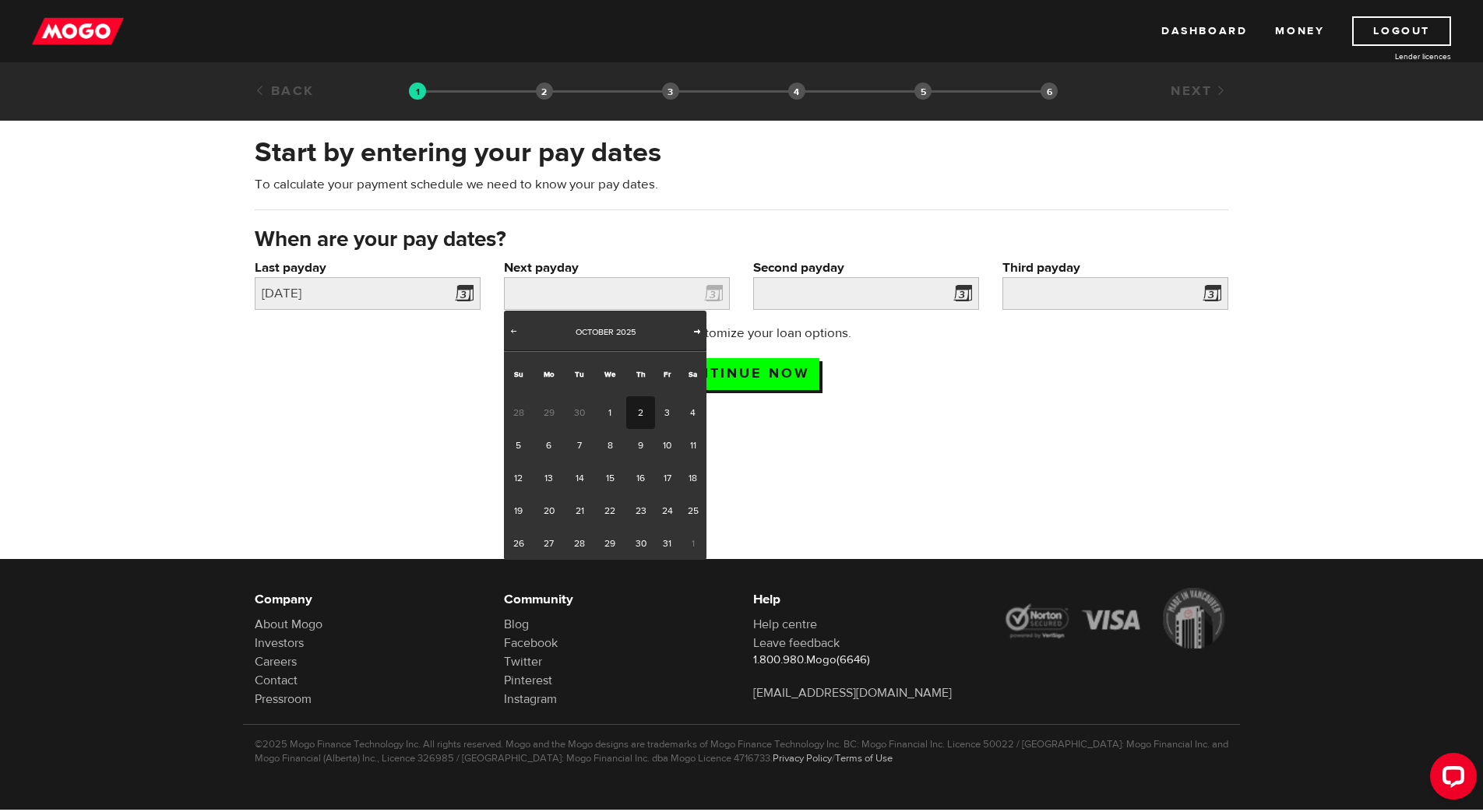
click at [697, 334] on span "Next" at bounding box center [697, 331] width 13 height 13
click at [555, 441] on link "3" at bounding box center [548, 445] width 32 height 32
type input "[DATE]"
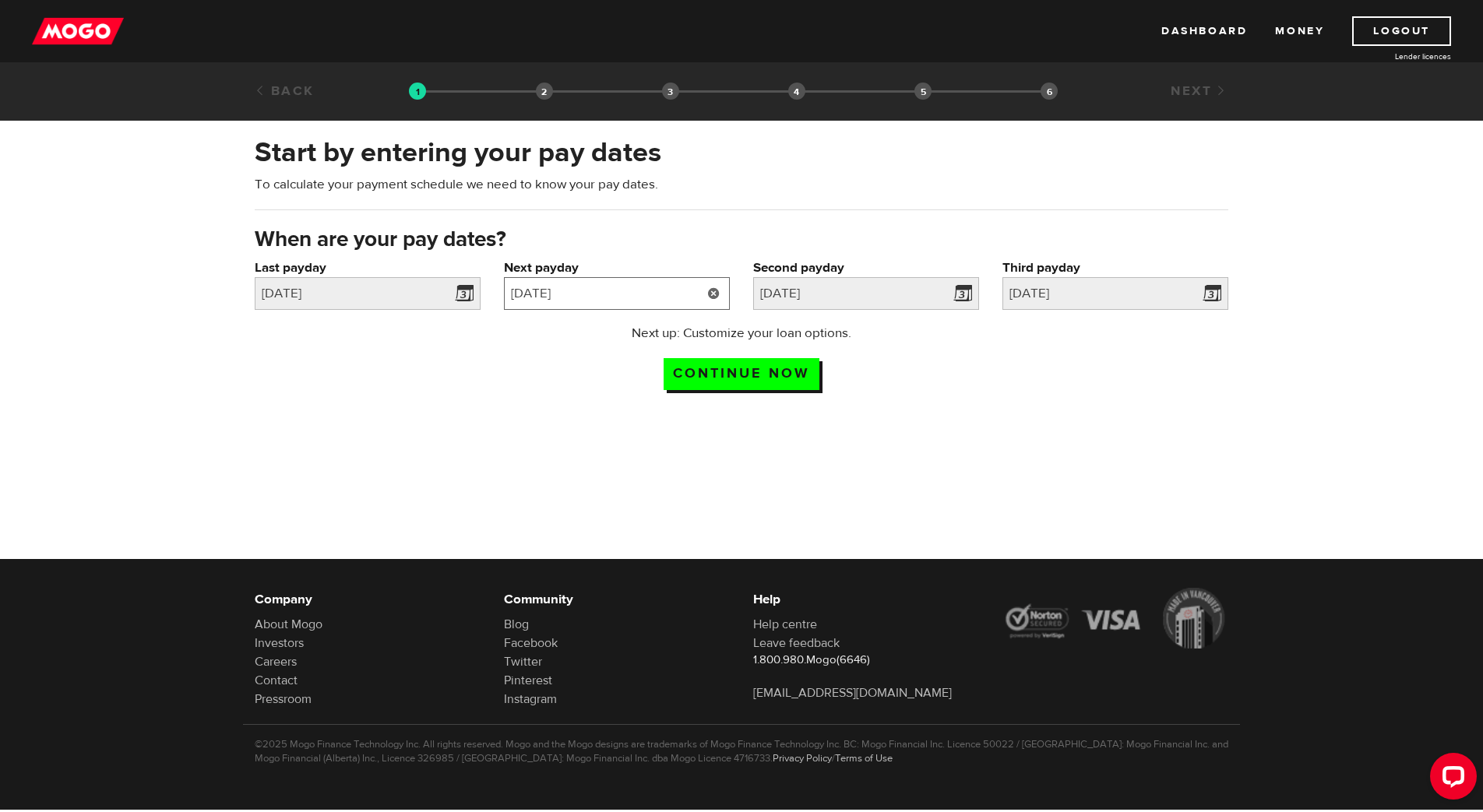
click at [670, 300] on input "[DATE]" at bounding box center [616, 293] width 226 height 32
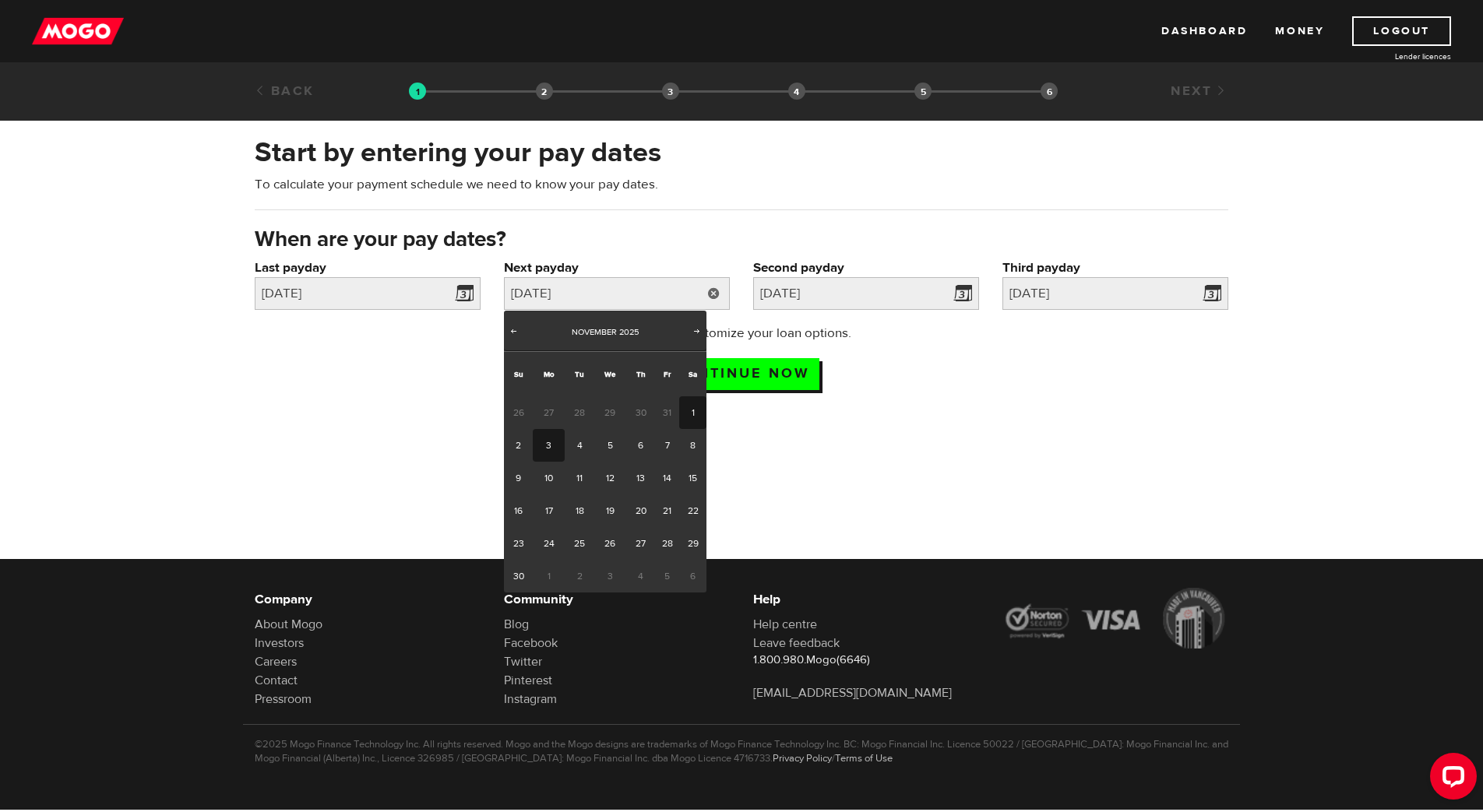
click at [688, 409] on link "1" at bounding box center [693, 412] width 28 height 32
type input "[DATE]"
type input "2025/12/1"
type input "[DATE]"
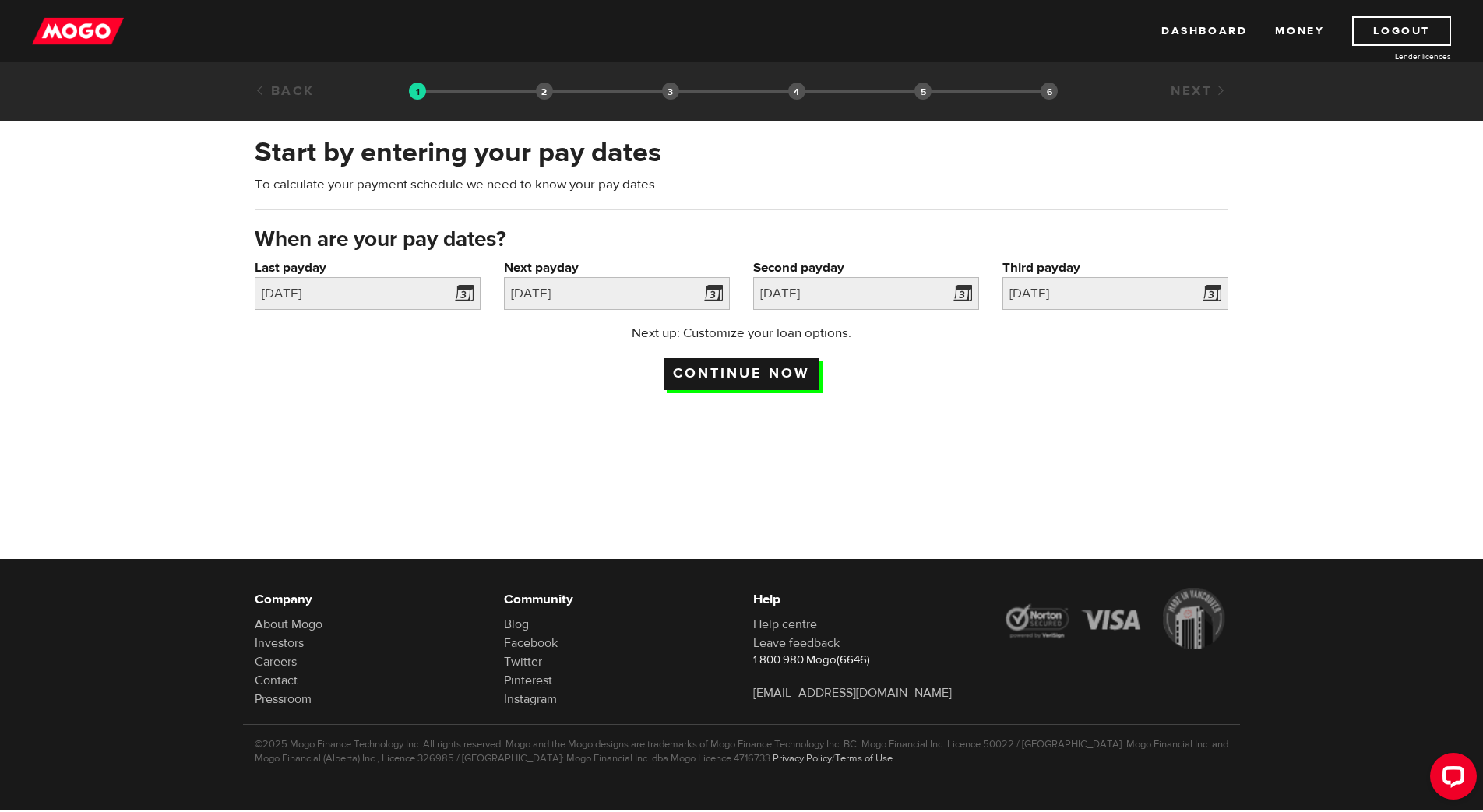
click at [733, 367] on input "Continue now" at bounding box center [742, 374] width 156 height 31
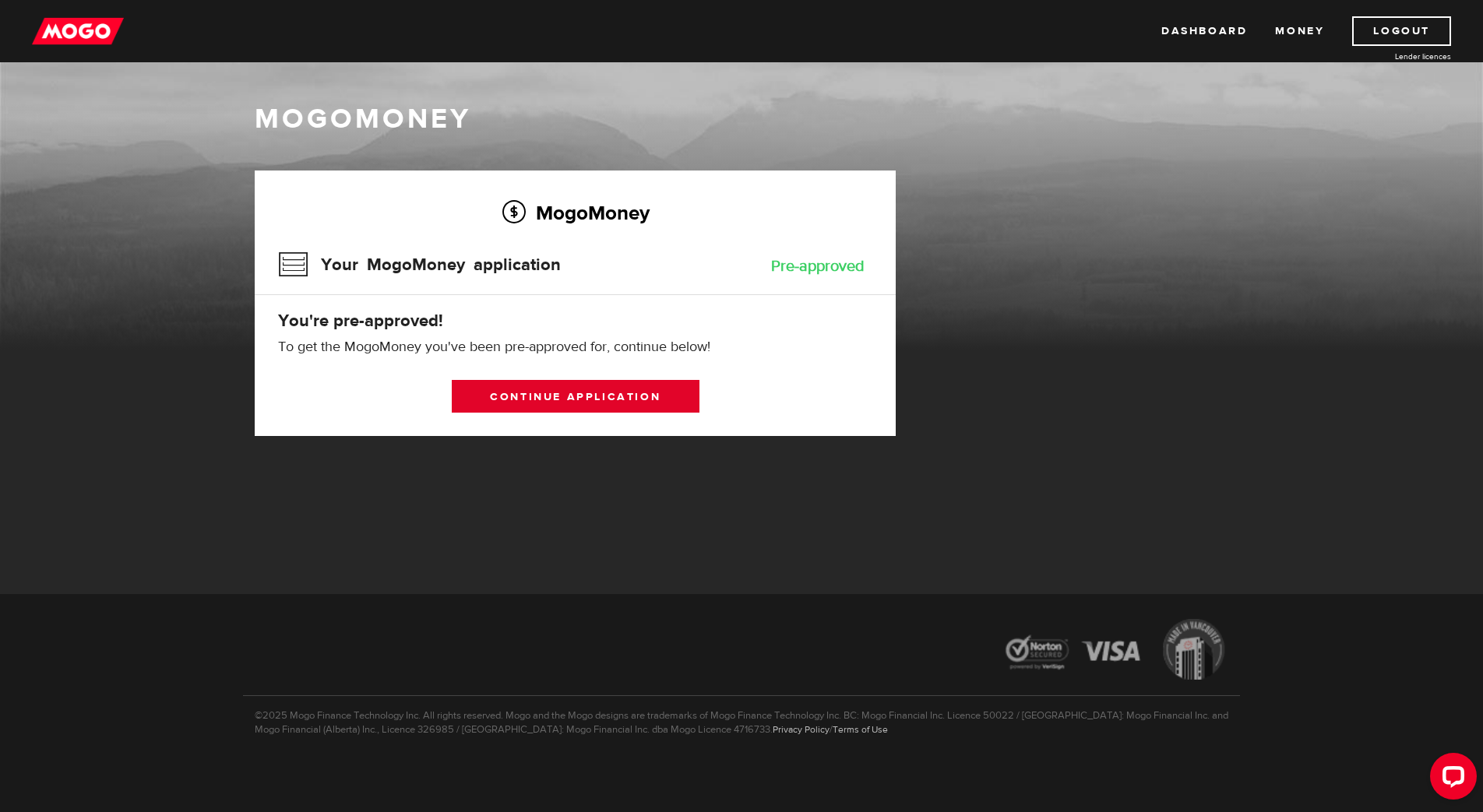
click at [590, 398] on link "Continue application" at bounding box center [576, 396] width 248 height 32
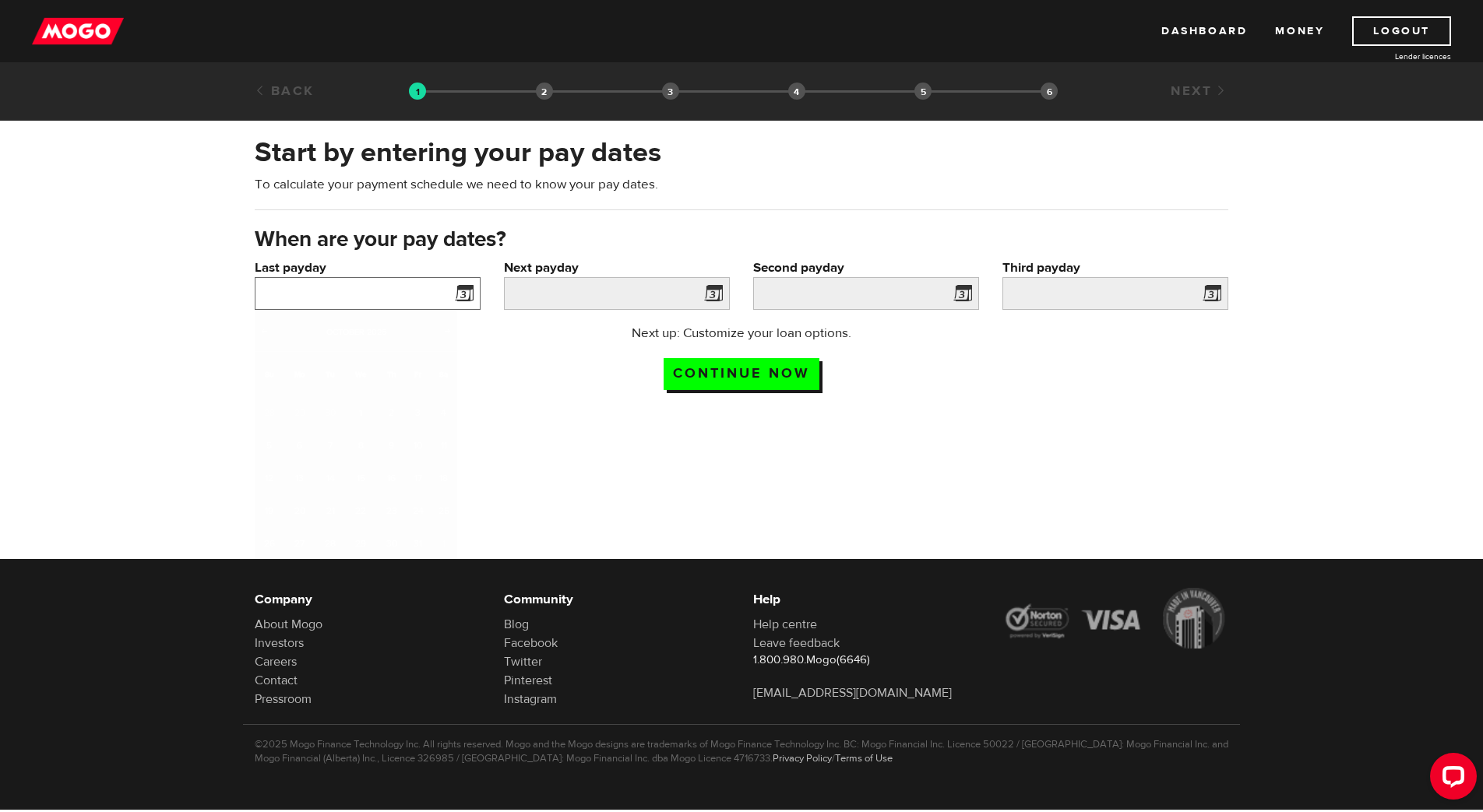
click at [360, 303] on input "Last payday" at bounding box center [367, 293] width 226 height 32
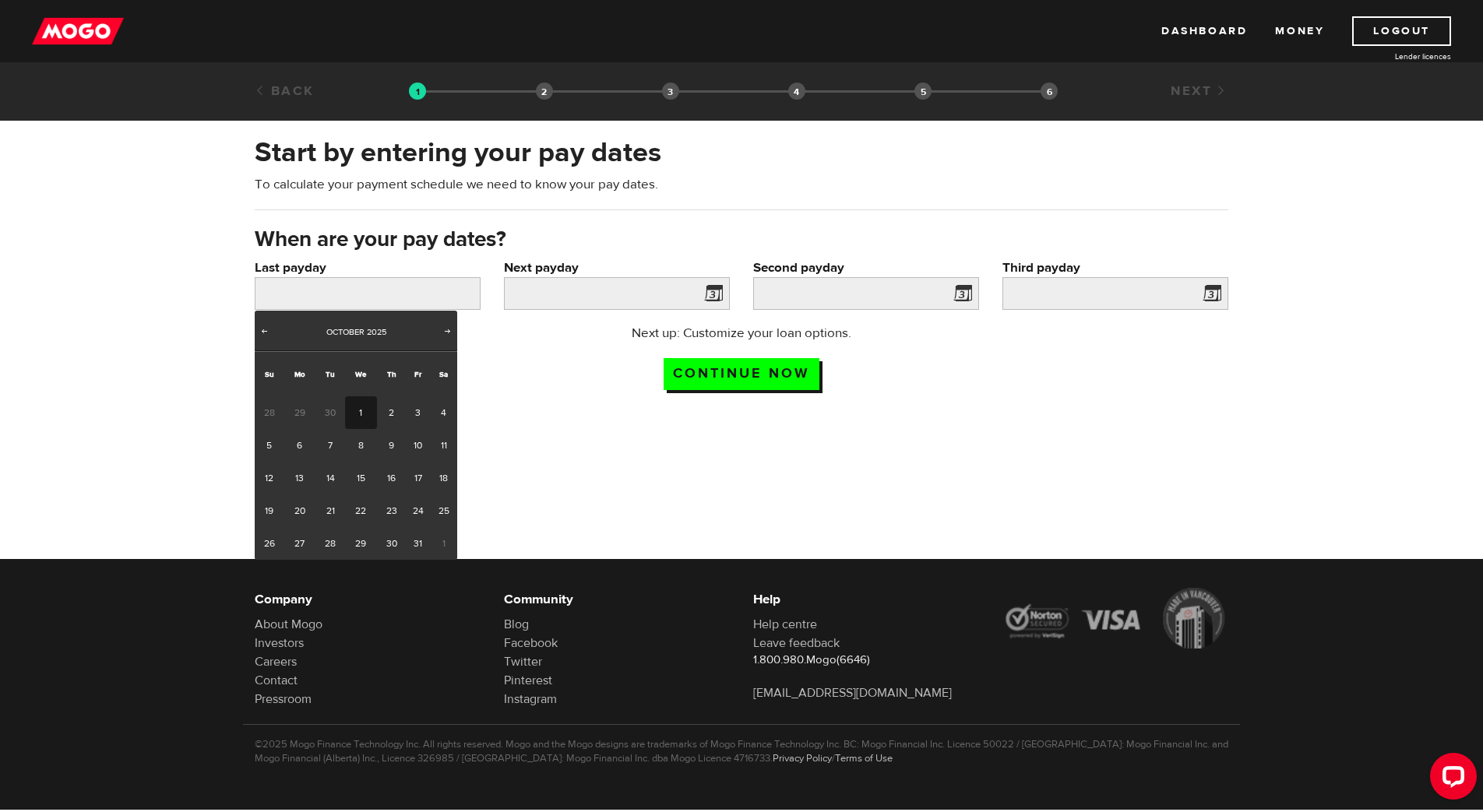
drag, startPoint x: 366, startPoint y: 409, endPoint x: 392, endPoint y: 406, distance: 26.2
click at [366, 408] on link "1" at bounding box center [360, 412] width 32 height 32
type input "[DATE]"
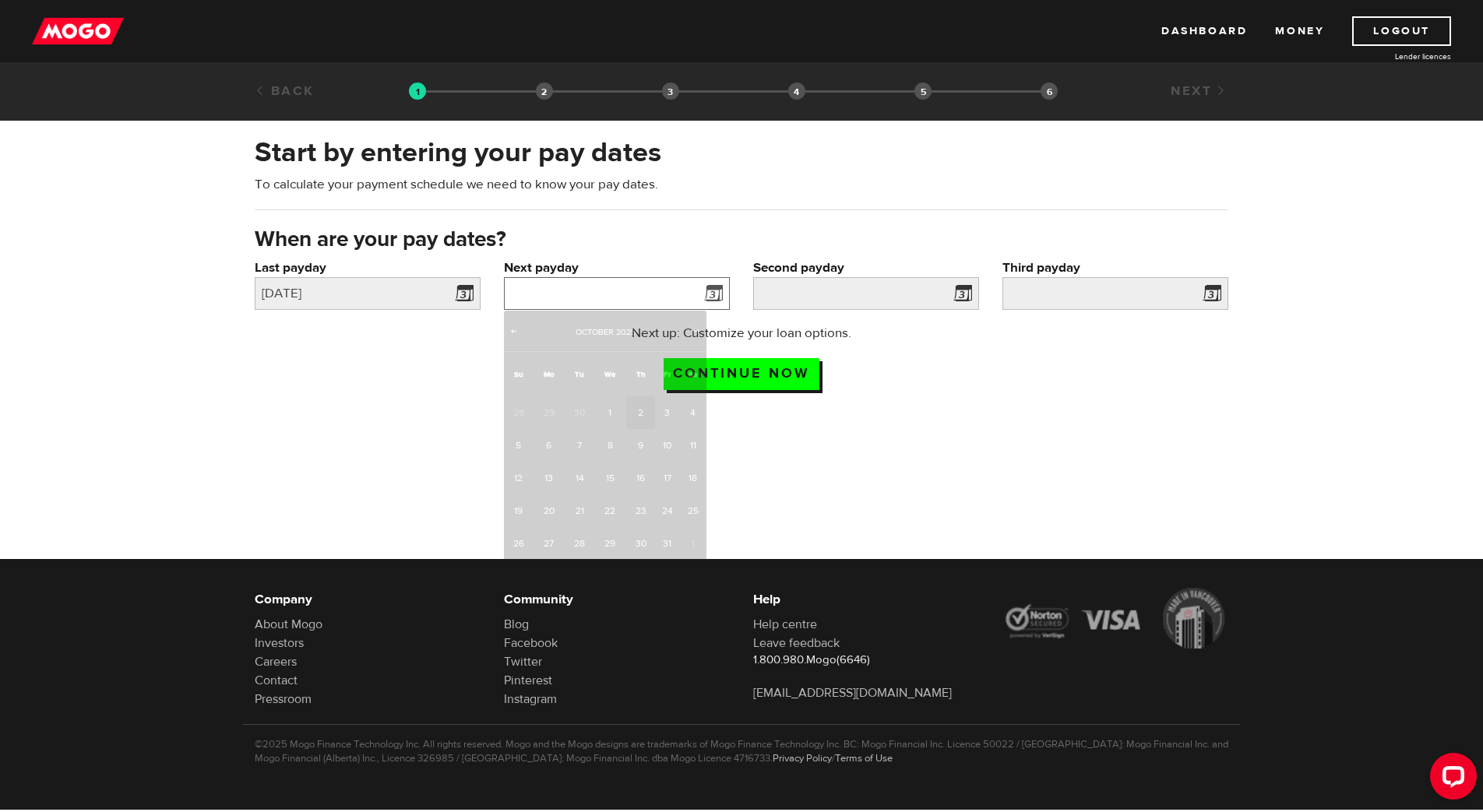
click at [613, 298] on input "Next payday" at bounding box center [616, 293] width 226 height 32
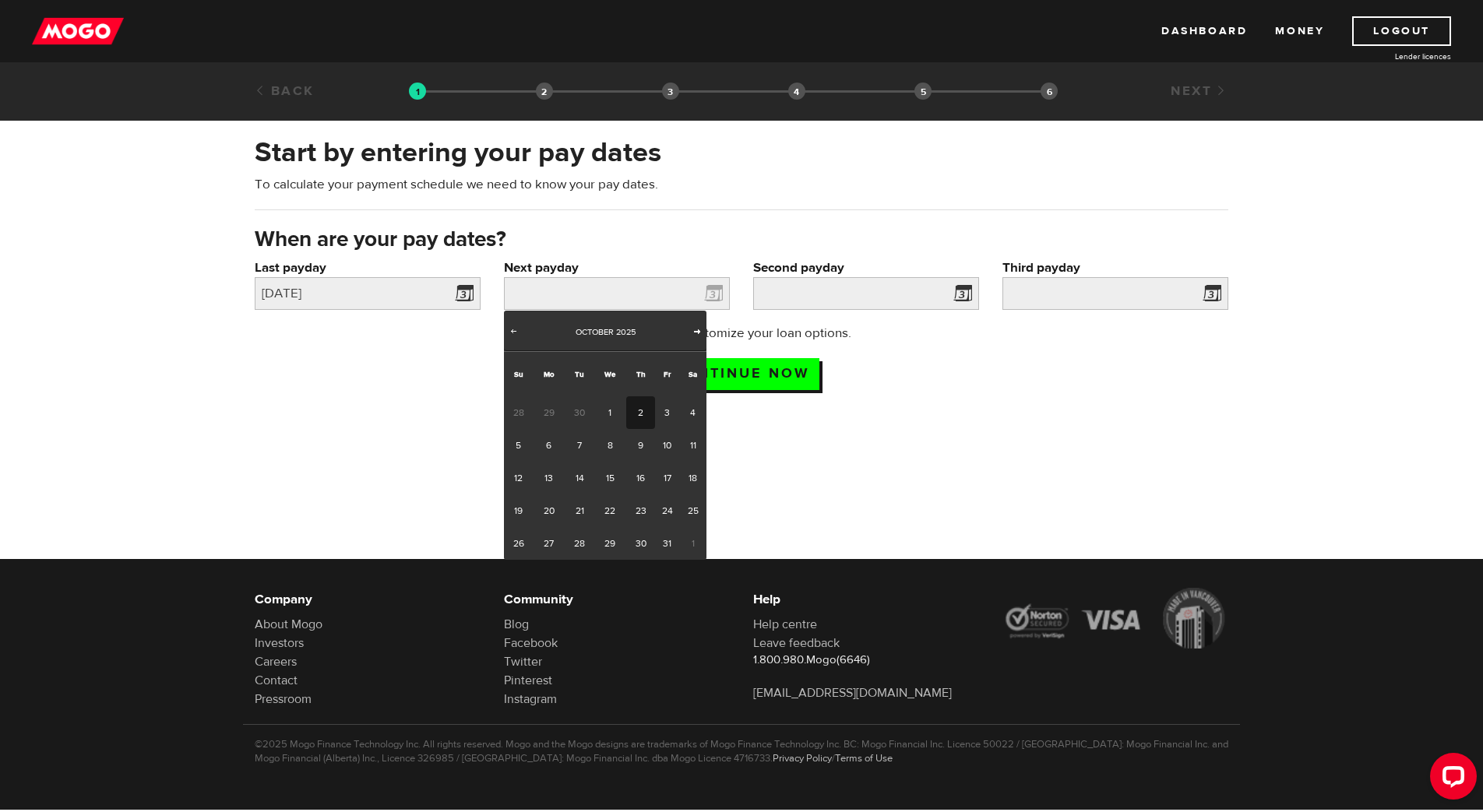
click at [691, 330] on span "Next" at bounding box center [697, 331] width 13 height 13
click at [690, 417] on link "1" at bounding box center [693, 412] width 28 height 32
type input "[DATE]"
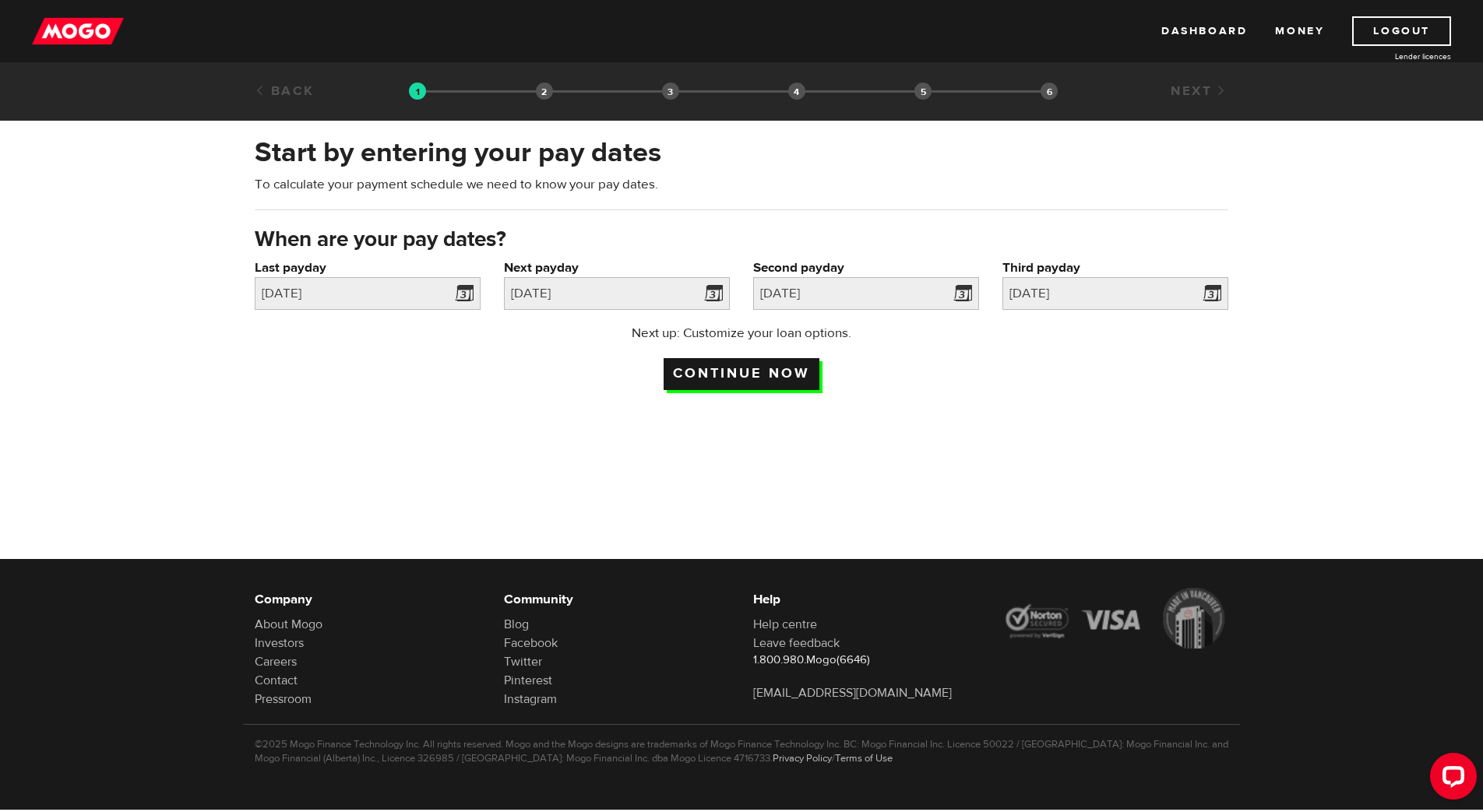
click at [760, 373] on input "Continue now" at bounding box center [742, 374] width 156 height 31
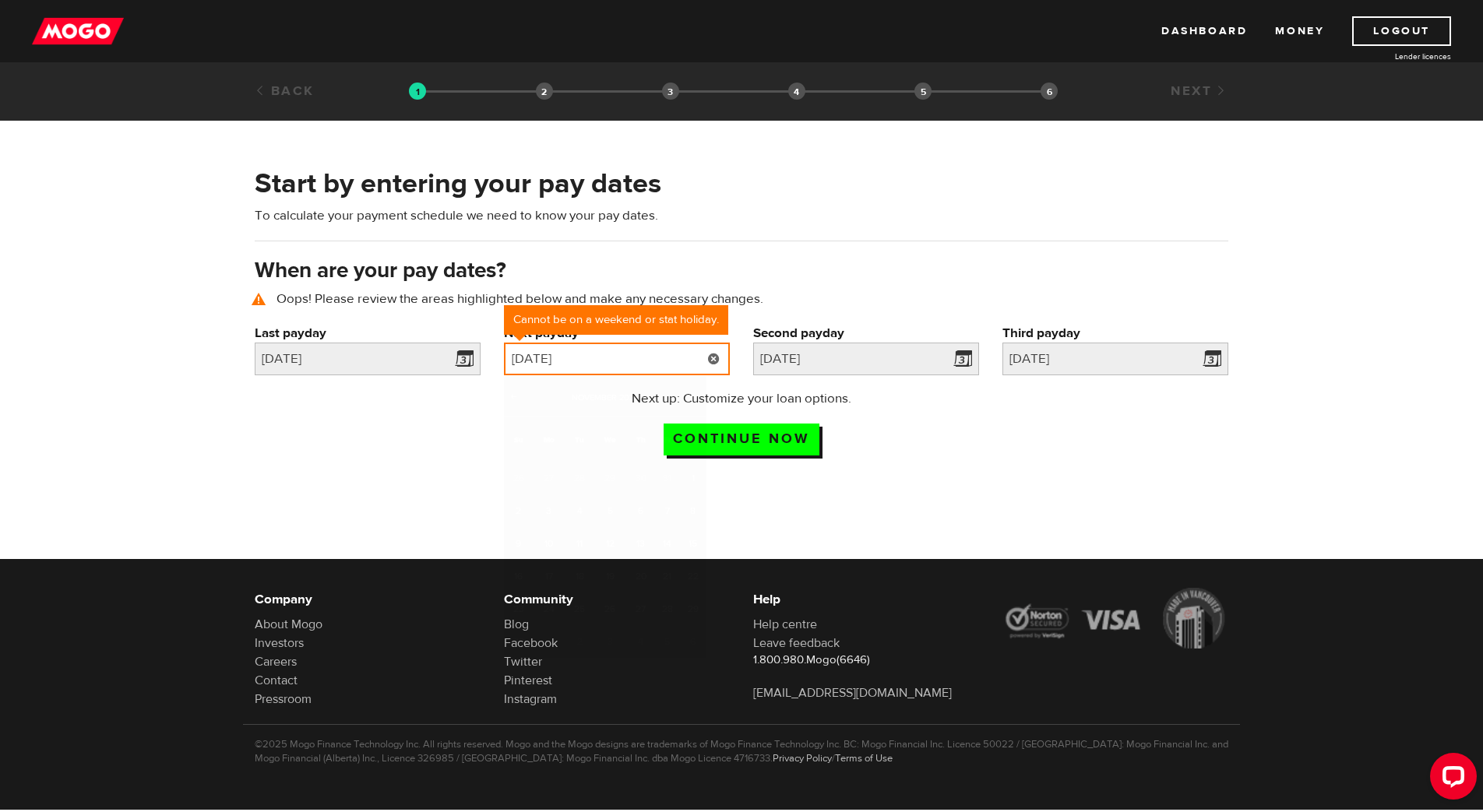
click at [657, 363] on input "[DATE]" at bounding box center [616, 358] width 226 height 32
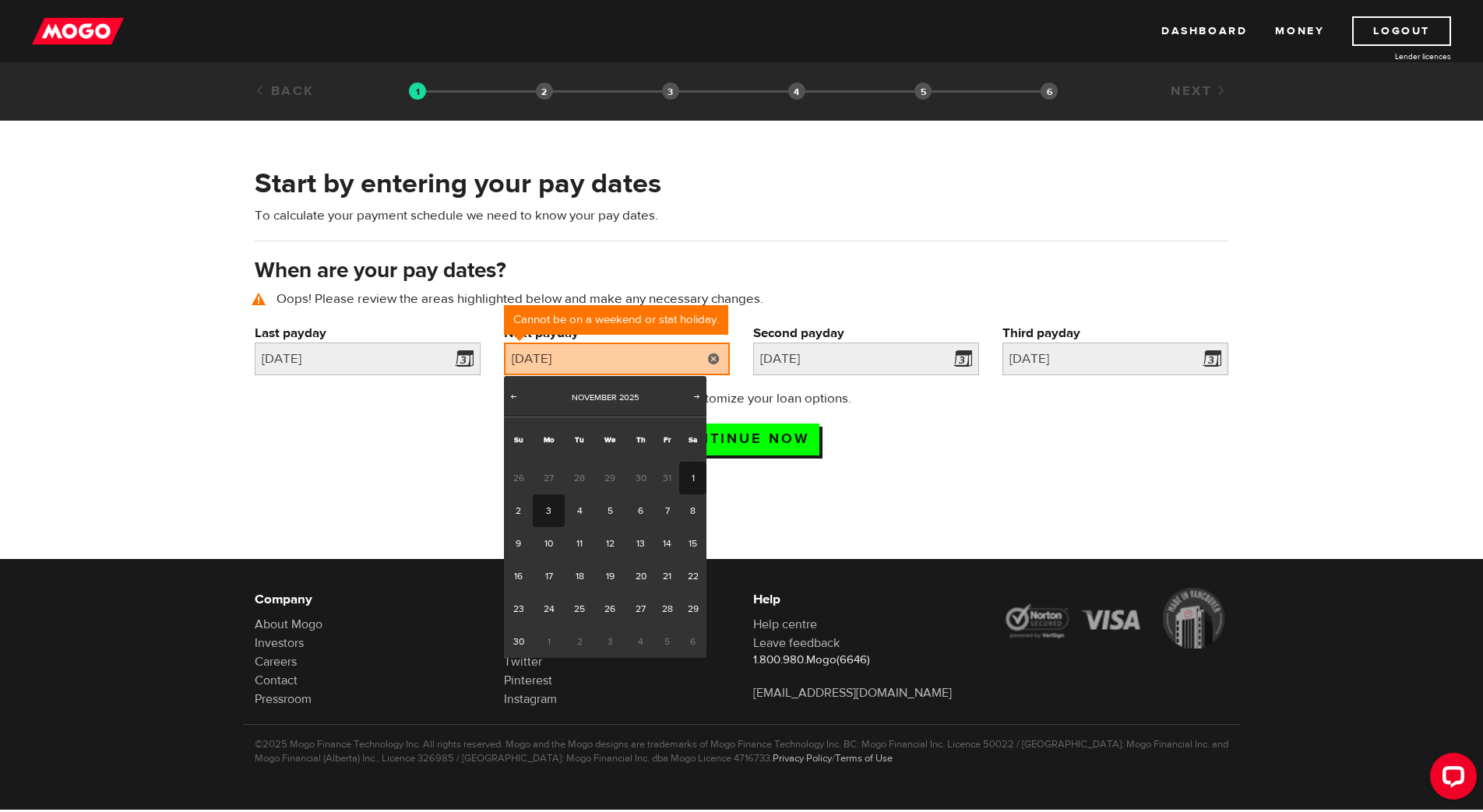
click at [540, 503] on link "3" at bounding box center [548, 510] width 32 height 32
type input "[DATE]"
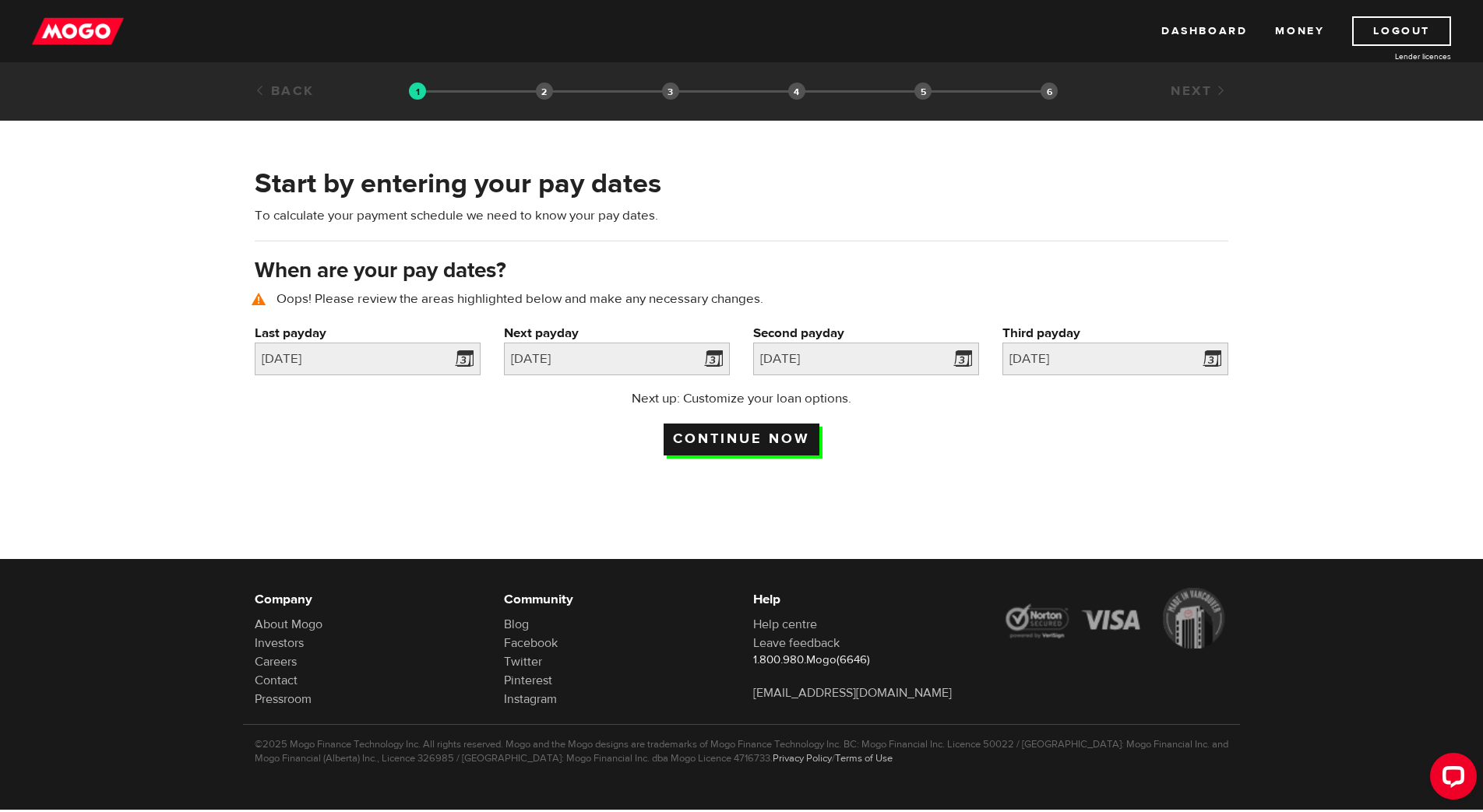
click at [769, 434] on input "Continue now" at bounding box center [742, 439] width 156 height 31
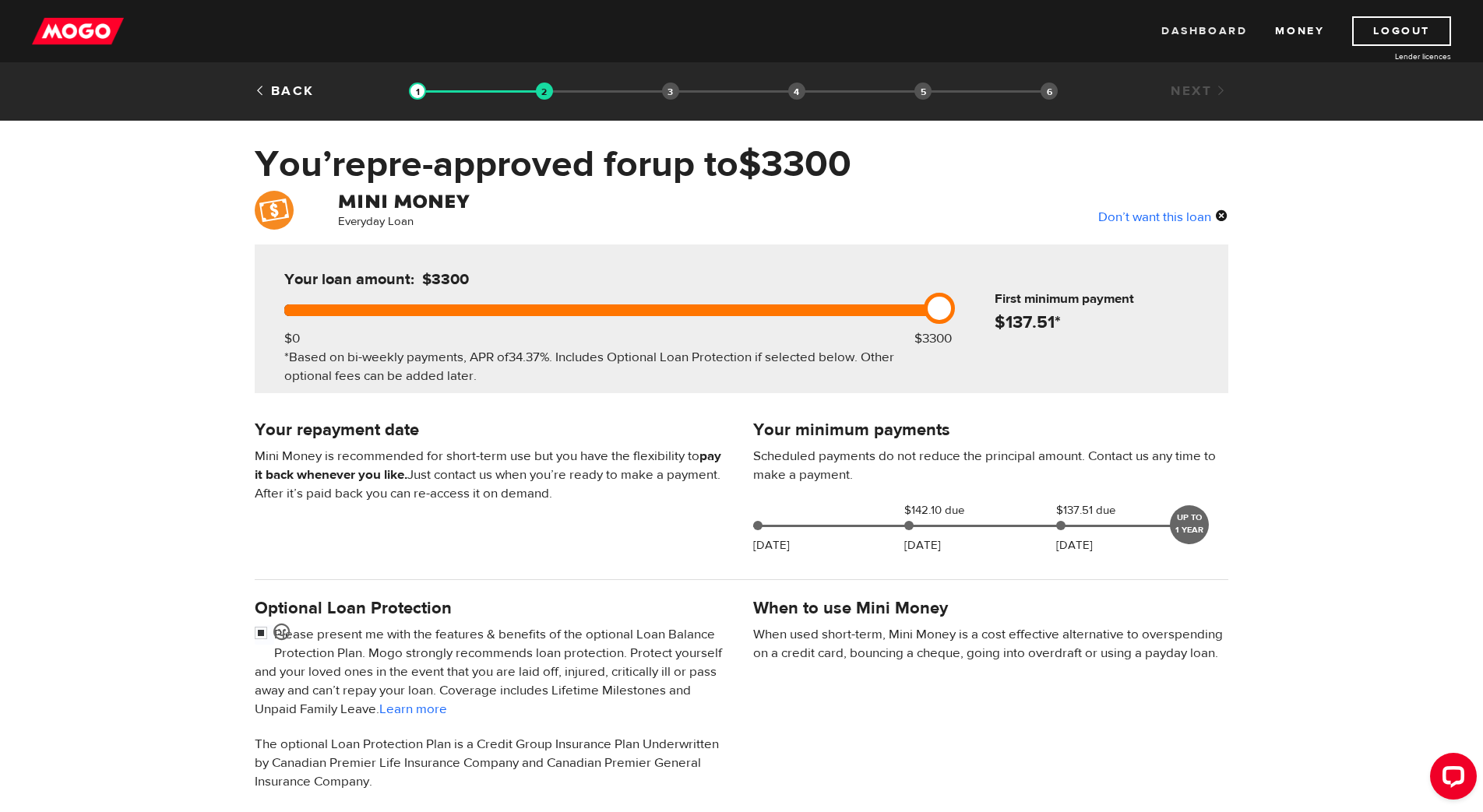
click at [1189, 31] on link "Dashboard" at bounding box center [1203, 31] width 86 height 30
